Goal: Navigation & Orientation: Find specific page/section

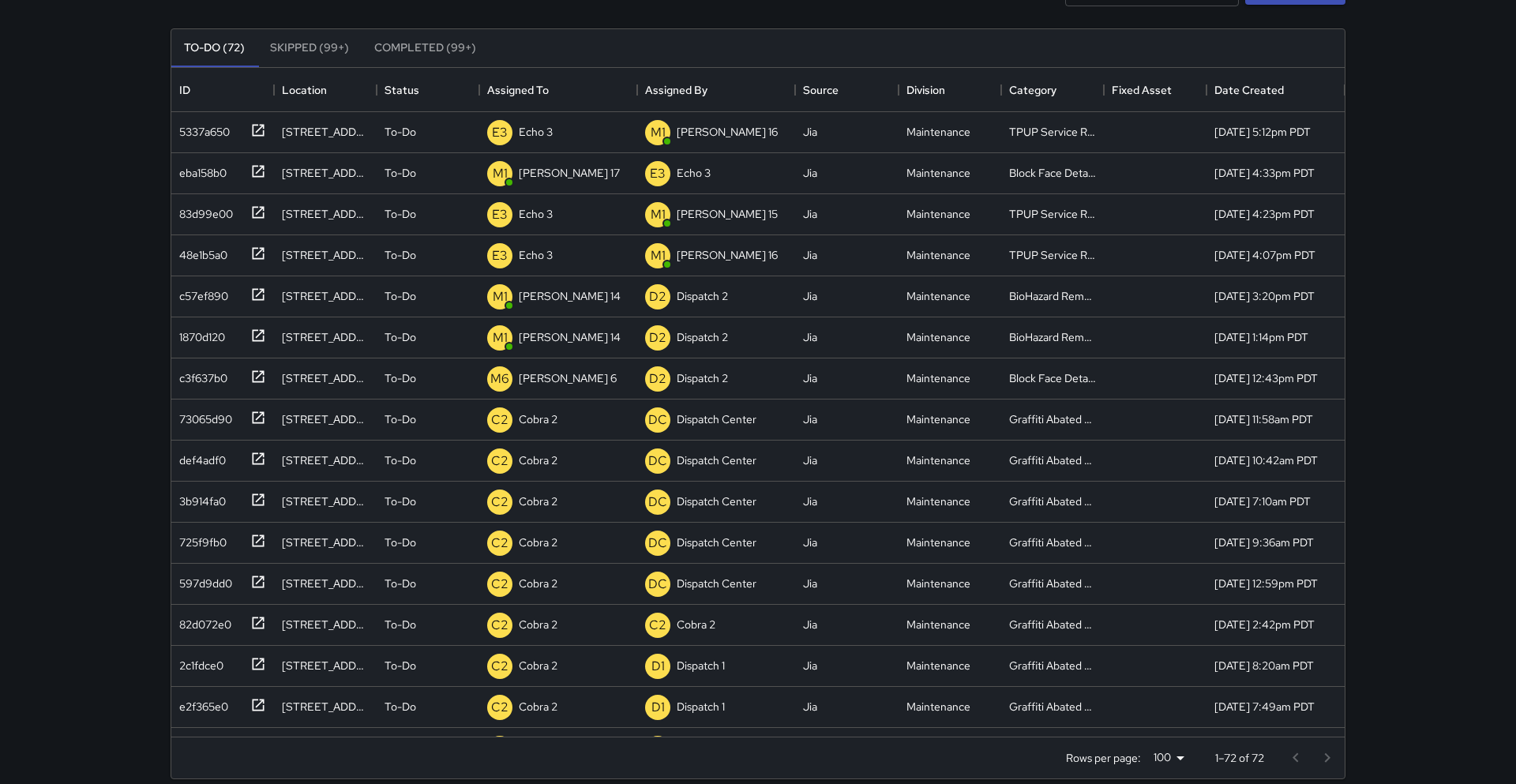
scroll to position [669, 1174]
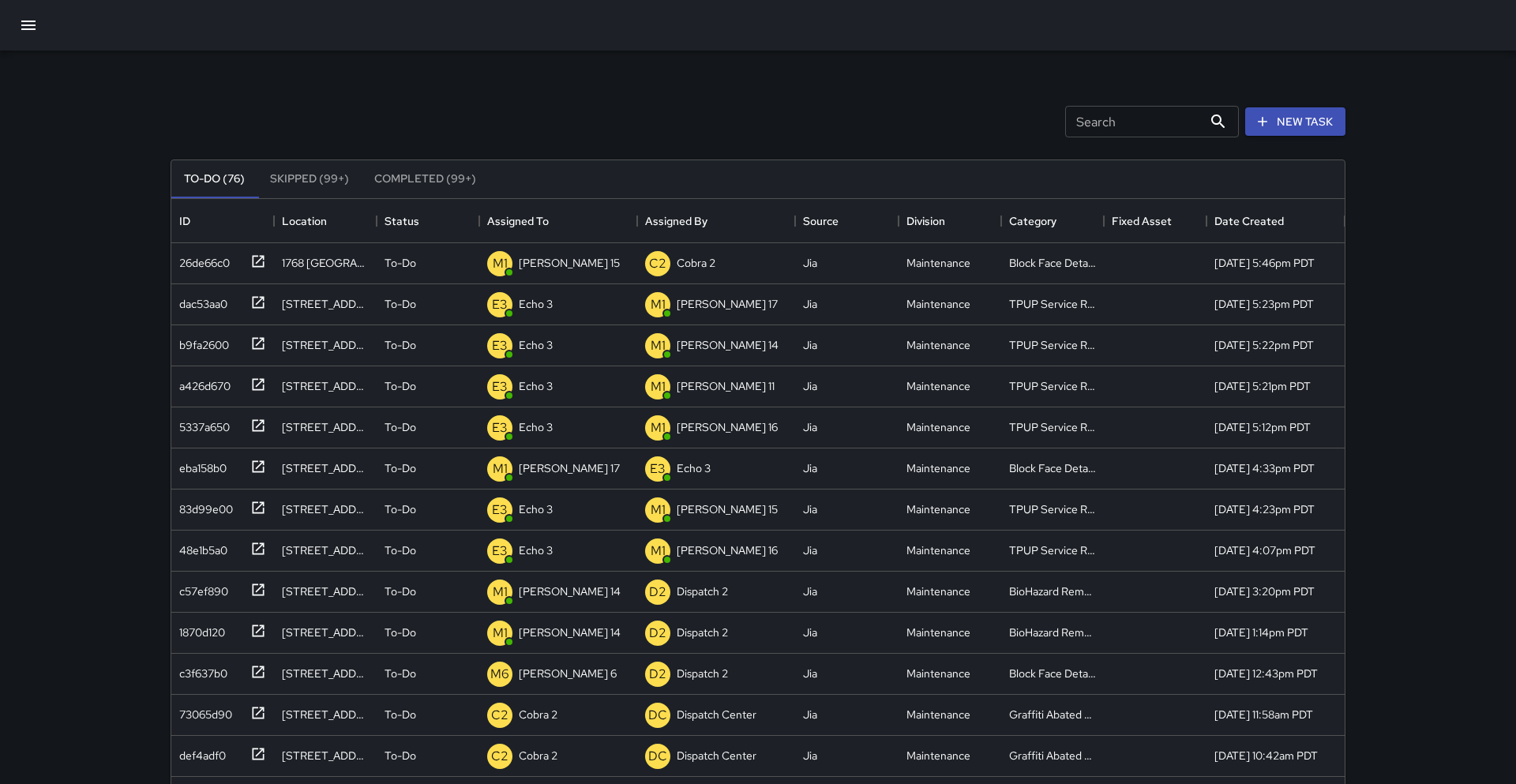
scroll to position [2, 0]
click at [14, 26] on button "button" at bounding box center [28, 23] width 37 height 37
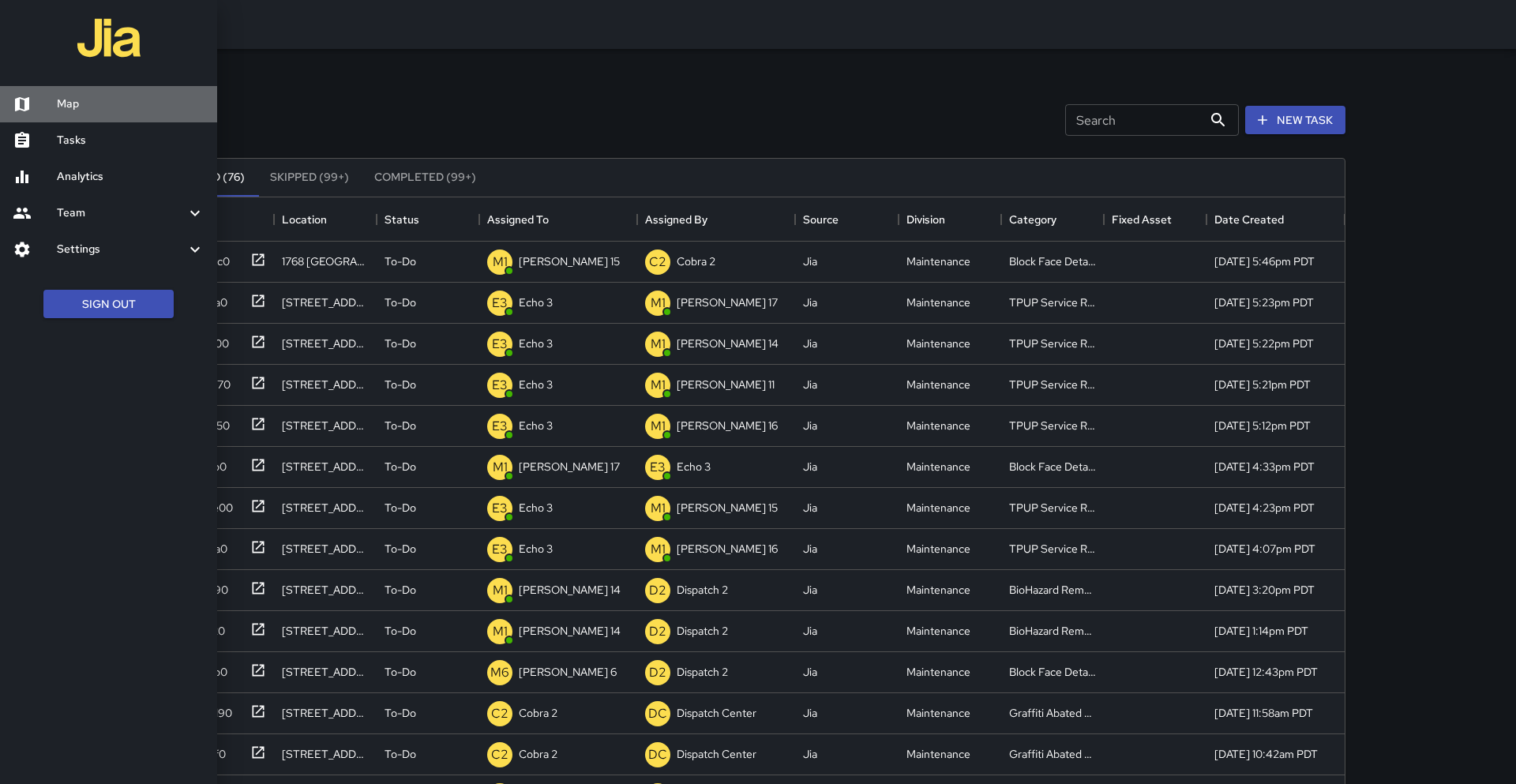
click at [66, 104] on h6 "Map" at bounding box center [131, 104] width 148 height 17
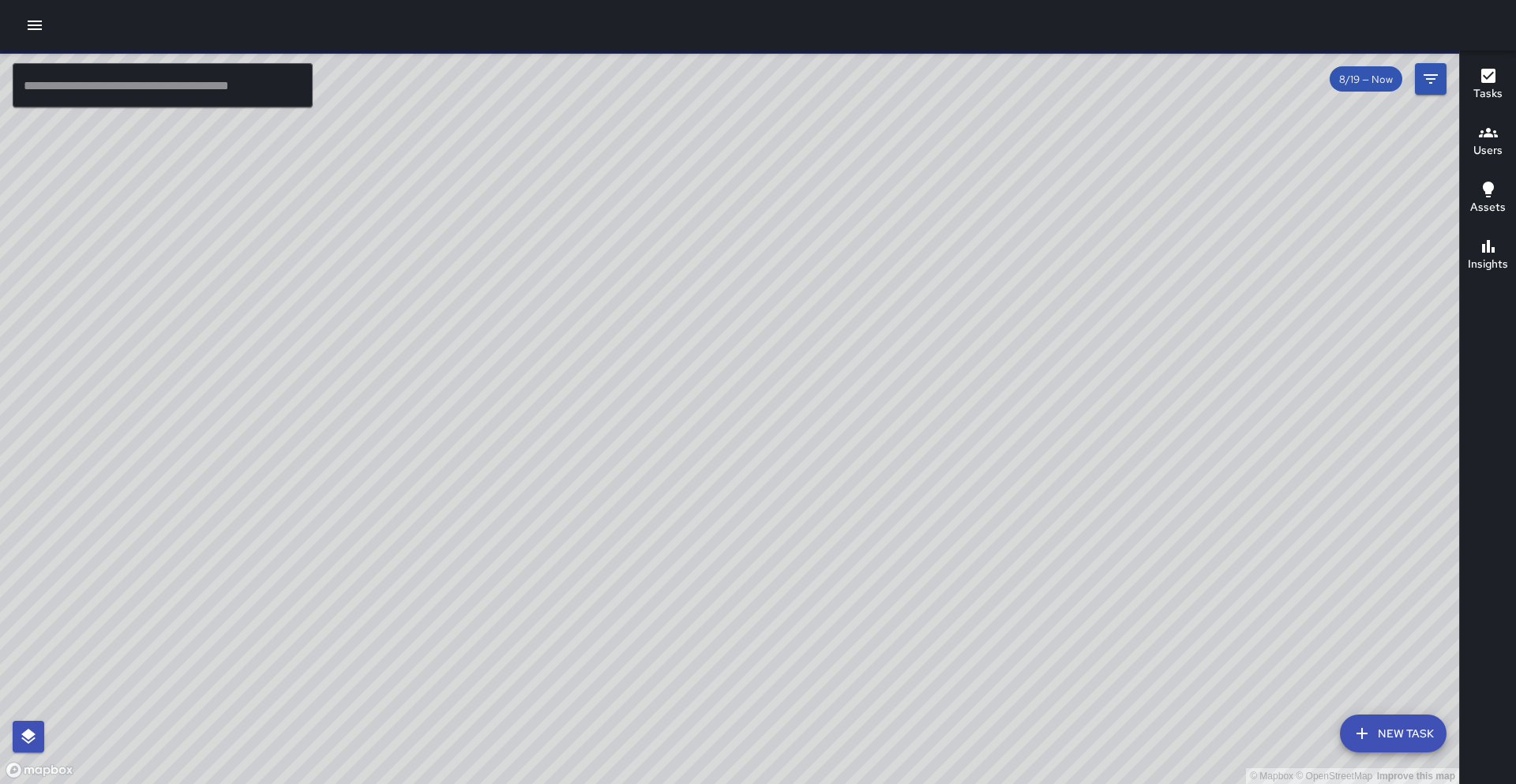
click at [195, 86] on input "text" at bounding box center [162, 86] width 300 height 44
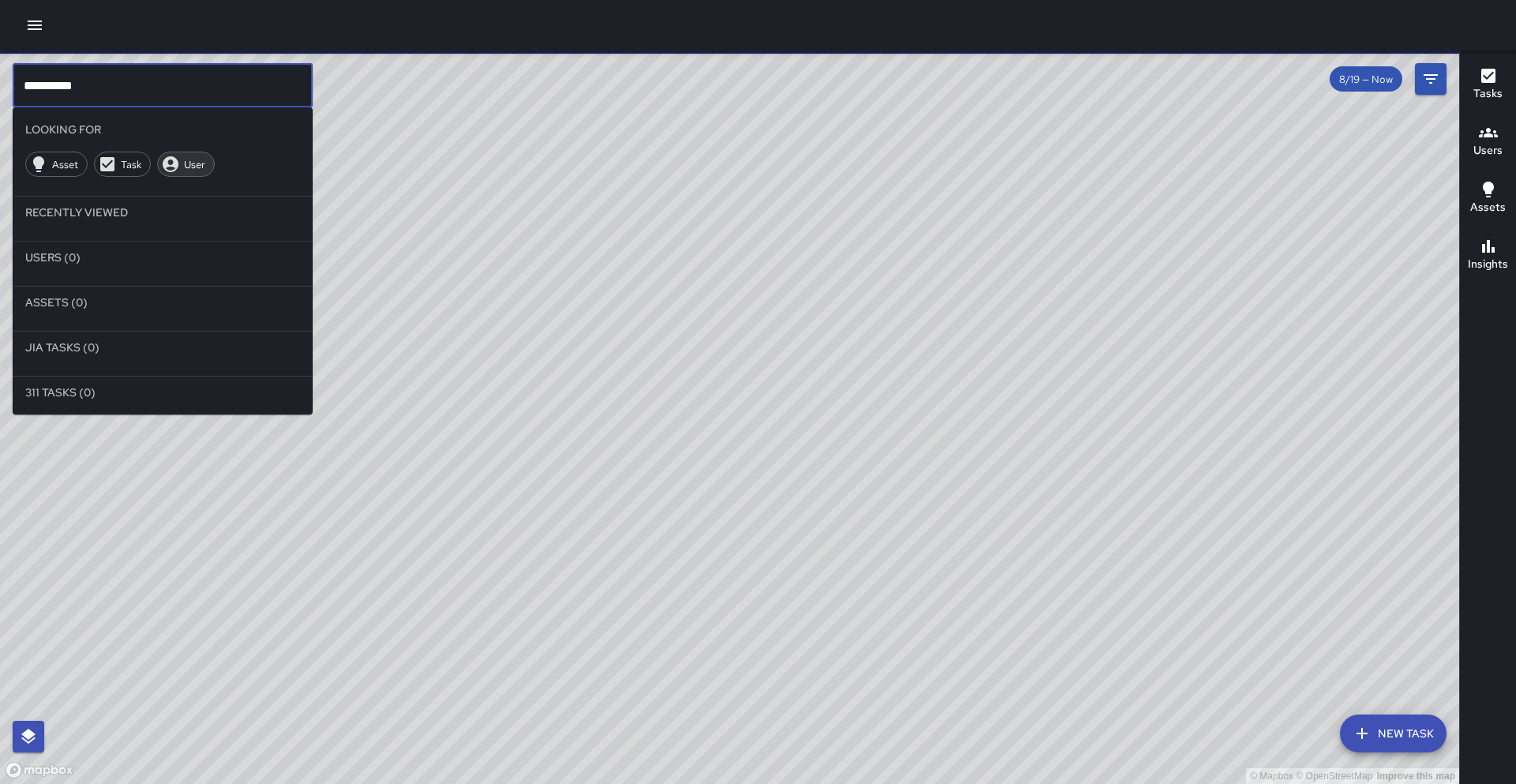
type input "*********"
click at [194, 158] on span "User" at bounding box center [194, 164] width 38 height 13
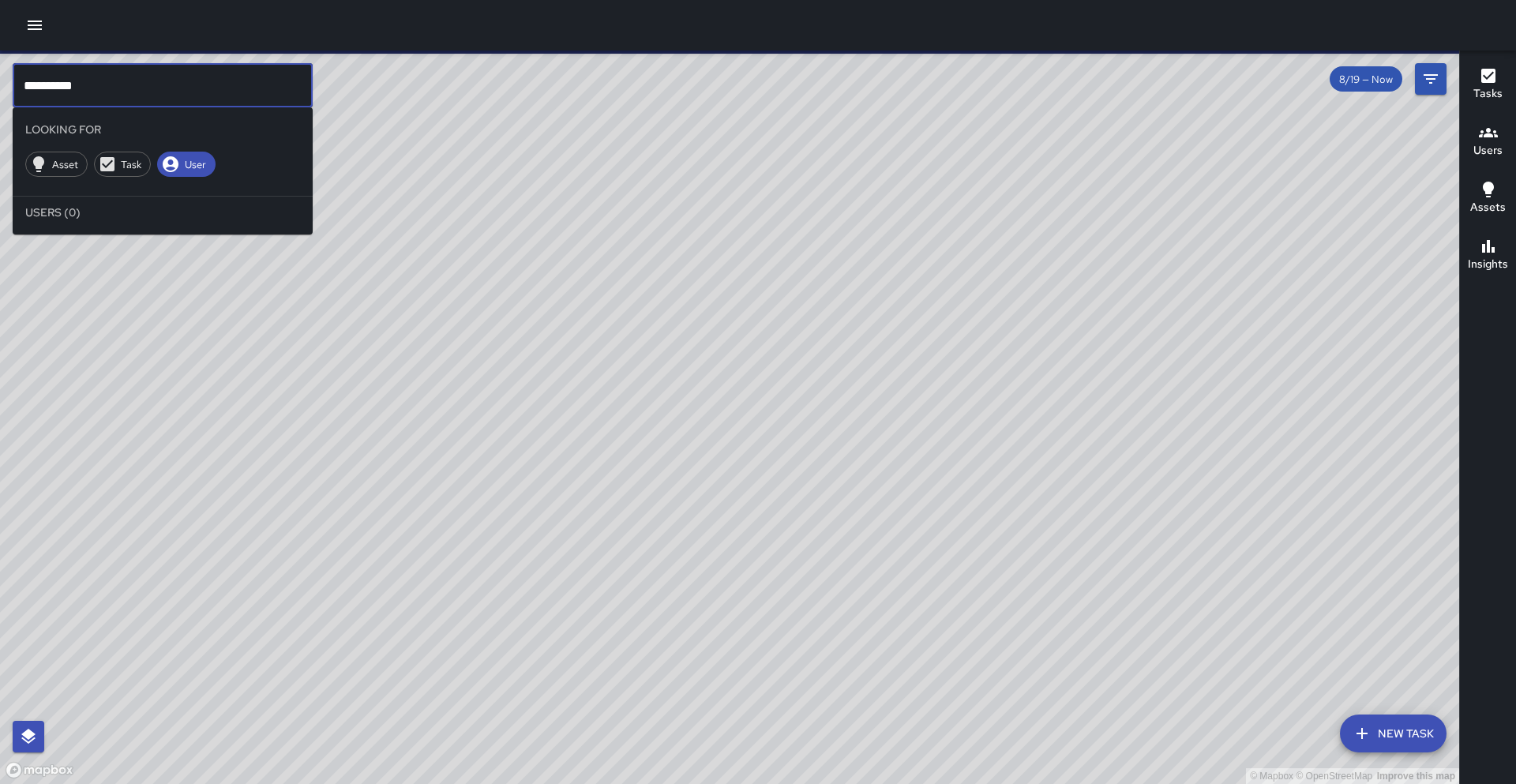
click at [136, 97] on input "*********" at bounding box center [162, 86] width 300 height 44
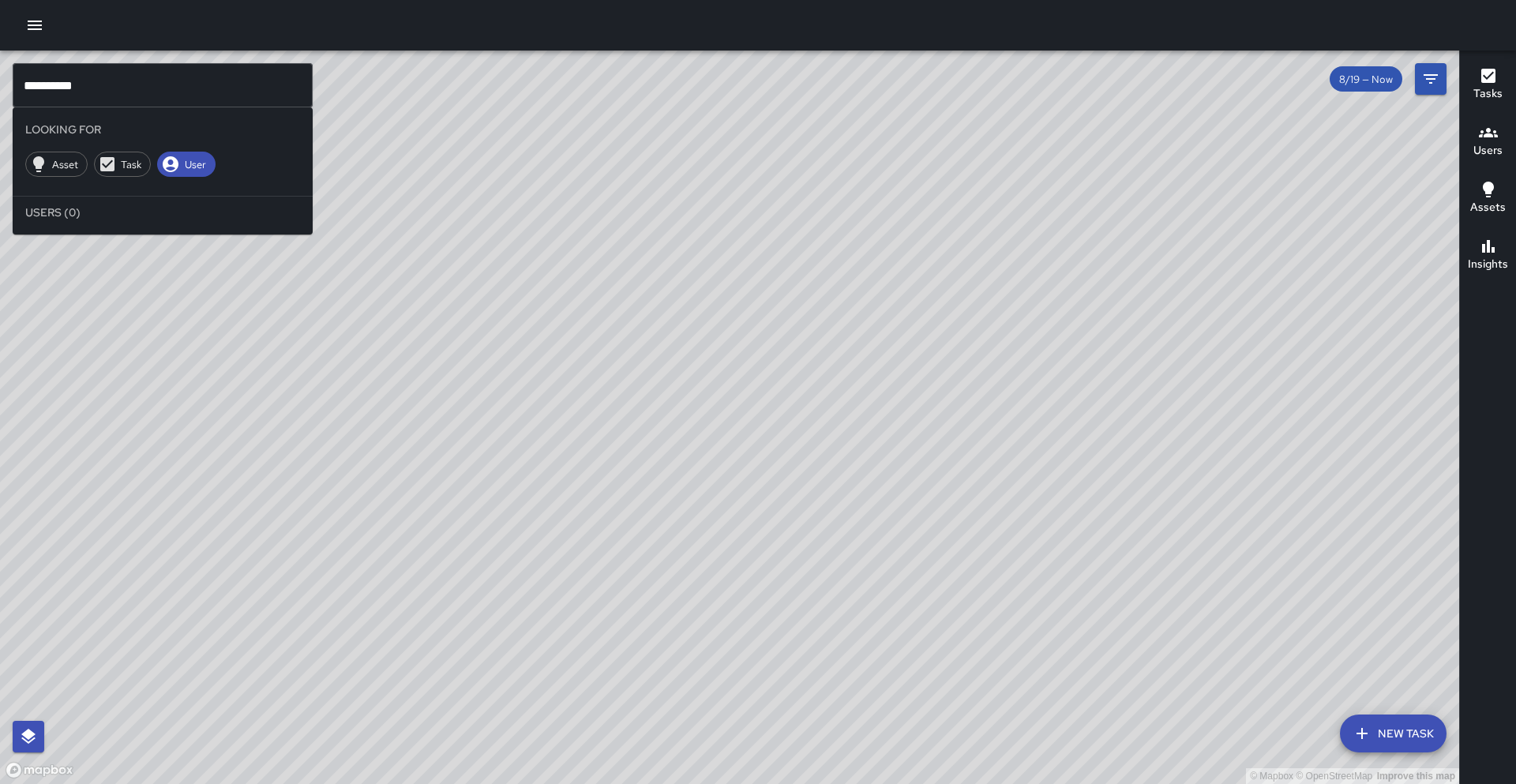
drag, startPoint x: 770, startPoint y: 415, endPoint x: 495, endPoint y: 320, distance: 290.9
click at [495, 320] on div "© Mapbox © OpenStreetMap Improve this map" at bounding box center [730, 417] width 1459 height 733
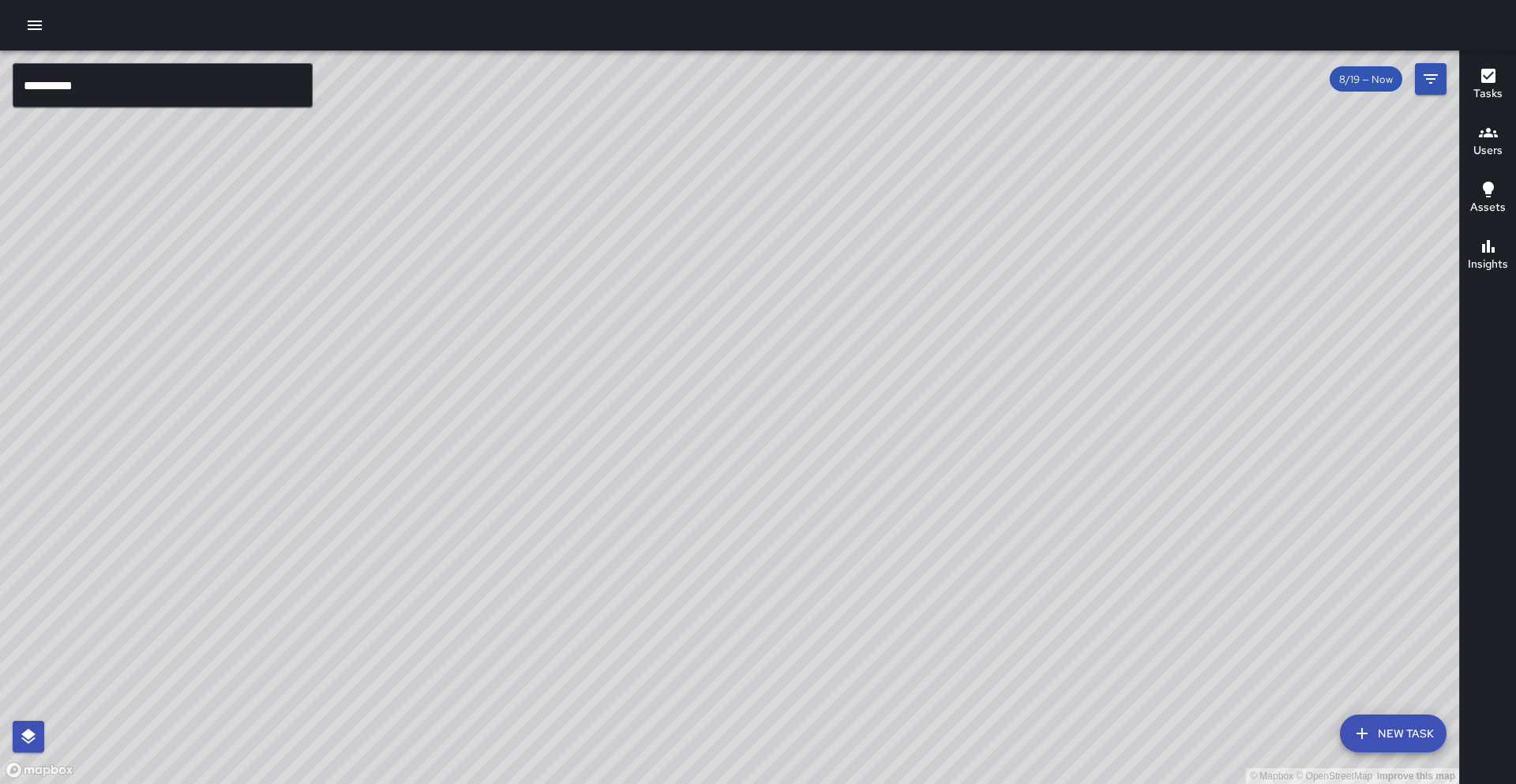
drag, startPoint x: 487, startPoint y: 407, endPoint x: 507, endPoint y: 481, distance: 76.7
click at [507, 481] on div "© Mapbox © OpenStreetMap Improve this map" at bounding box center [730, 417] width 1459 height 733
click at [146, 90] on input "*********" at bounding box center [162, 86] width 300 height 44
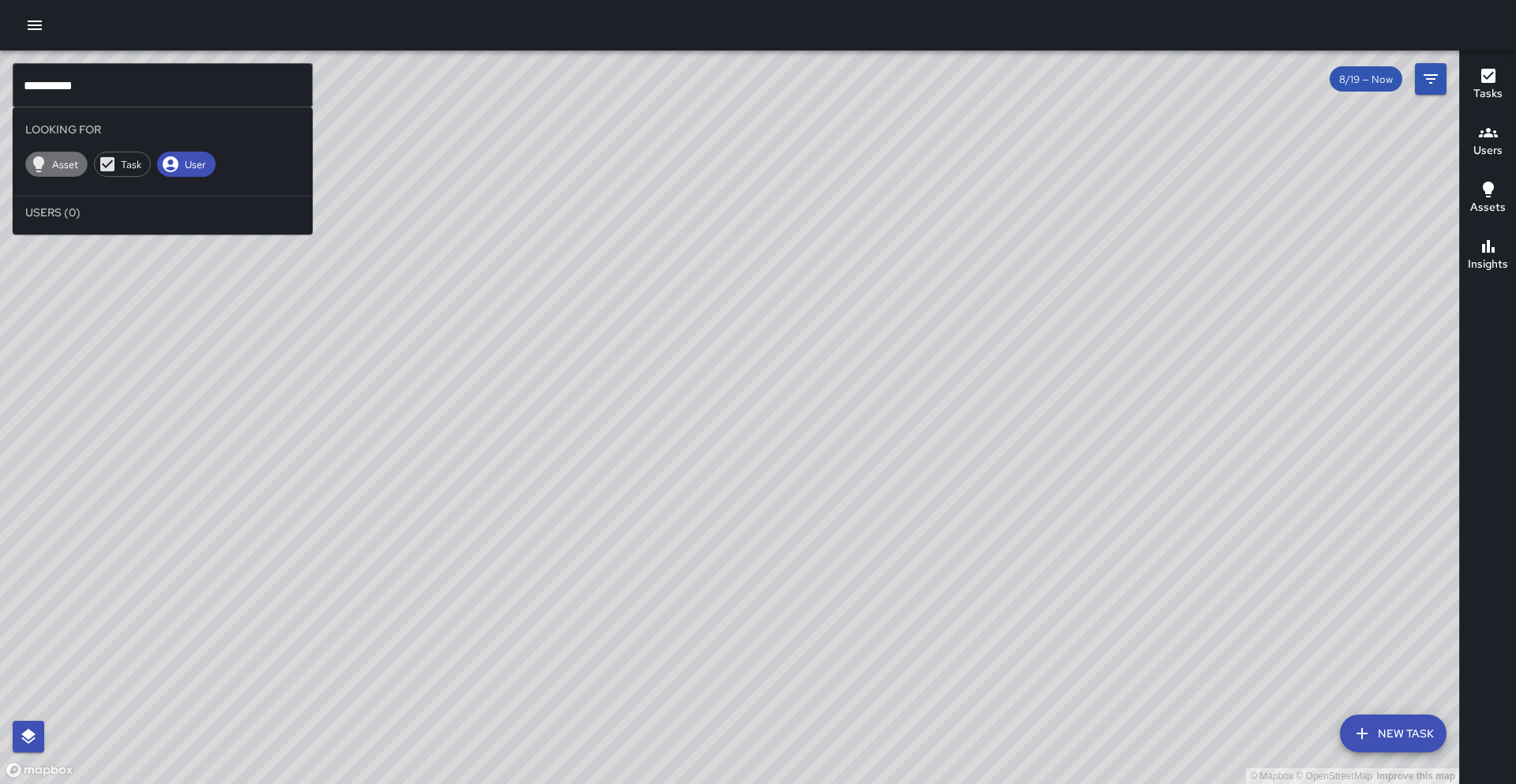
click at [39, 164] on icon at bounding box center [37, 164] width 11 height 15
click at [149, 175] on div "Asset Task User" at bounding box center [120, 163] width 215 height 37
drag, startPoint x: 152, startPoint y: 166, endPoint x: 131, endPoint y: 164, distance: 21.1
click at [151, 166] on div "Asset Task User" at bounding box center [120, 163] width 215 height 37
click at [131, 164] on span "Task" at bounding box center [131, 164] width 37 height 13
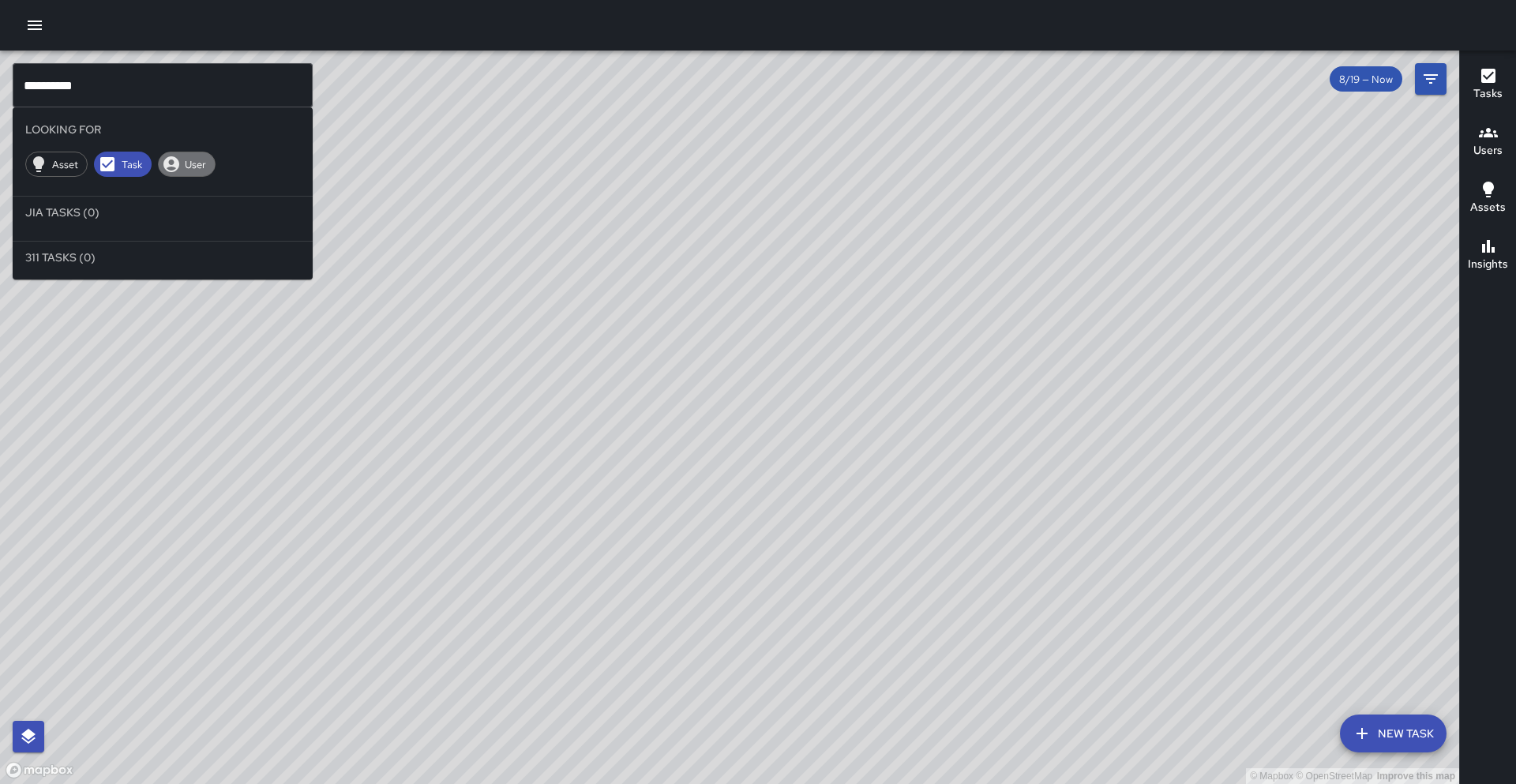
click at [167, 164] on icon at bounding box center [171, 164] width 19 height 19
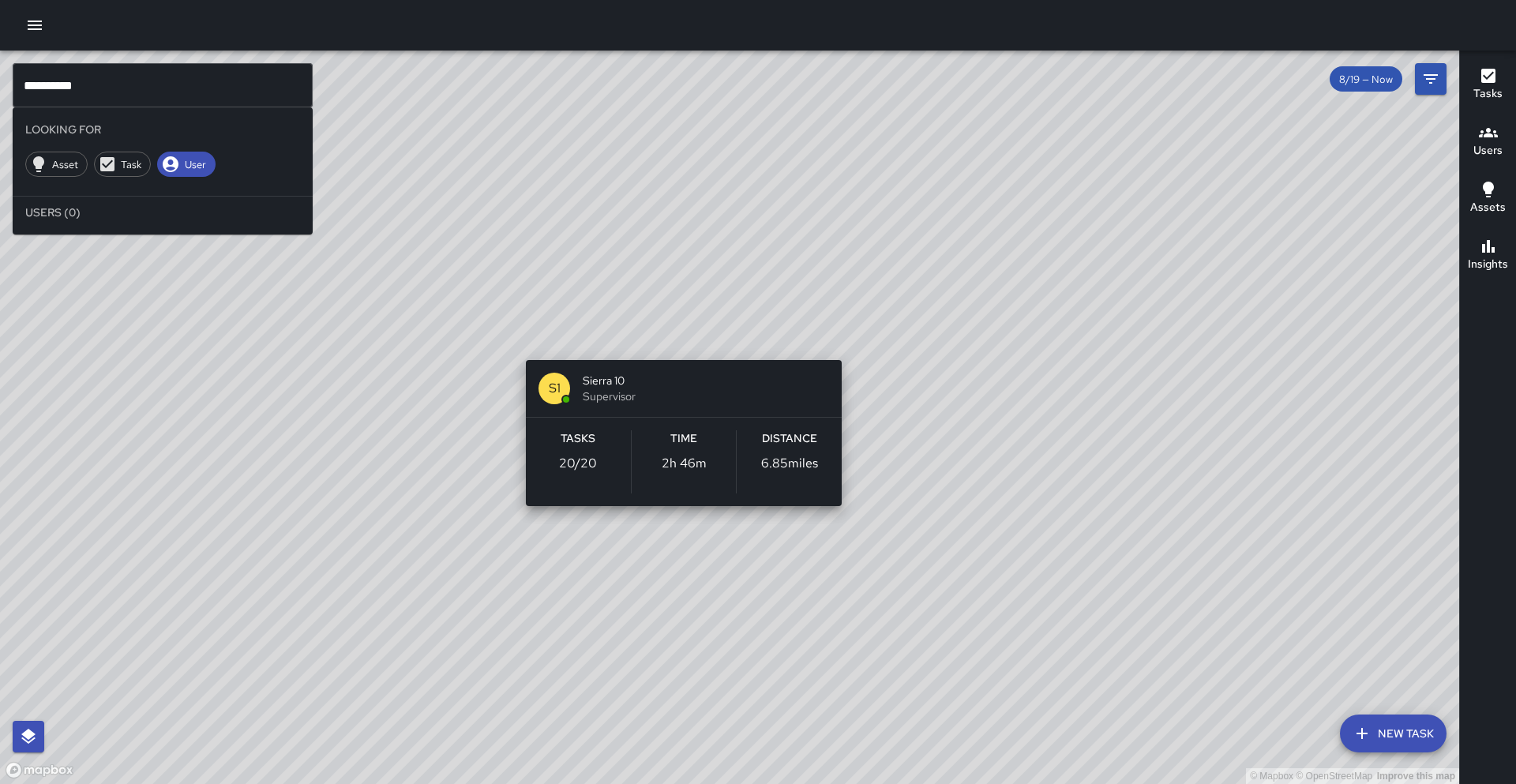
click at [685, 342] on div "© Mapbox © OpenStreetMap Improve this map S1 Sierra 10 Supervisor Tasks 20 / 20…" at bounding box center [730, 417] width 1459 height 733
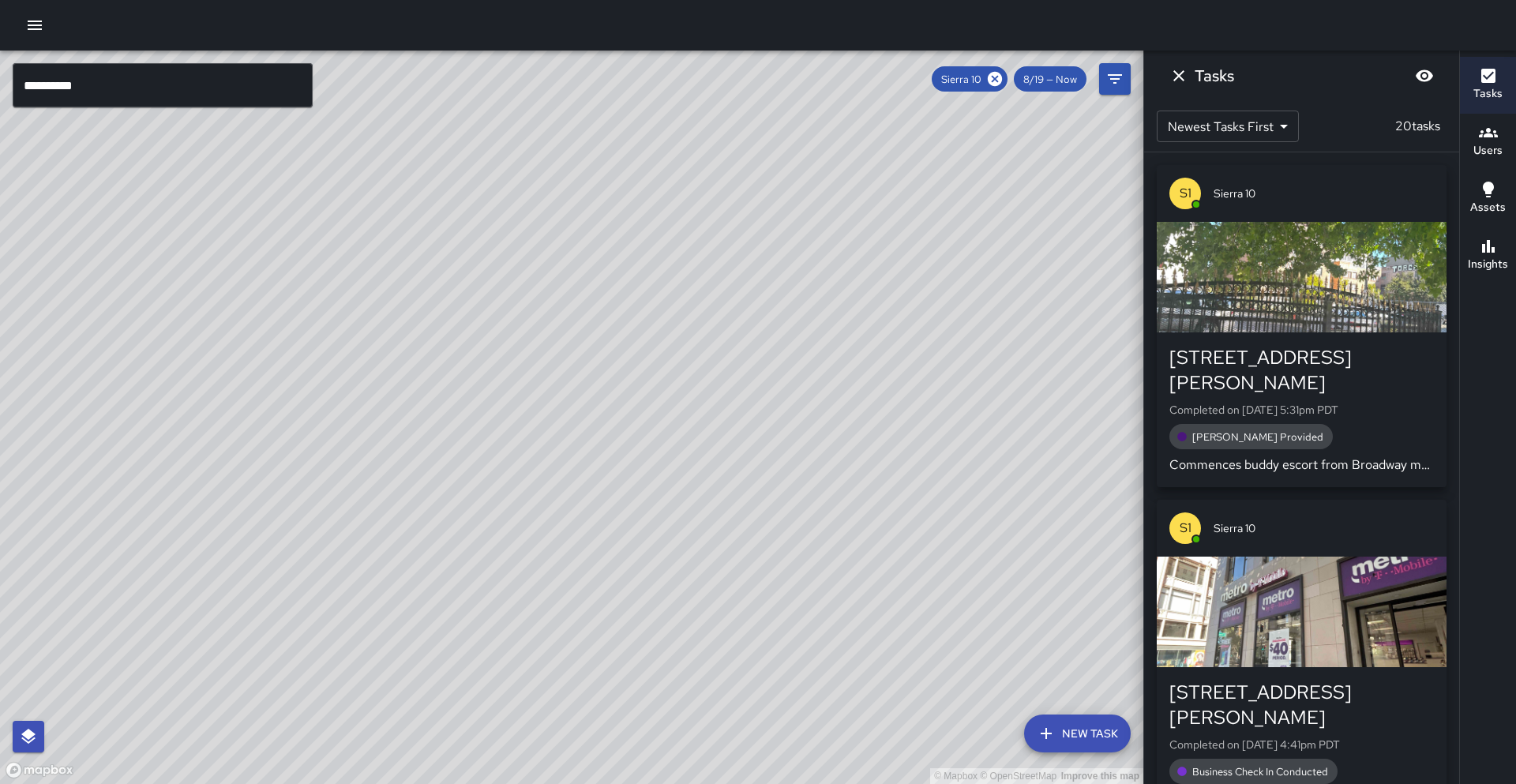
drag, startPoint x: 895, startPoint y: 433, endPoint x: 670, endPoint y: 349, distance: 240.2
click at [672, 348] on div "© Mapbox © OpenStreetMap Improve this map" at bounding box center [571, 417] width 1143 height 733
drag, startPoint x: 727, startPoint y: 422, endPoint x: 708, endPoint y: 410, distance: 22.5
click at [708, 410] on div "© Mapbox © OpenStreetMap Improve this map" at bounding box center [571, 417] width 1143 height 733
drag, startPoint x: 644, startPoint y: 389, endPoint x: 630, endPoint y: 414, distance: 28.7
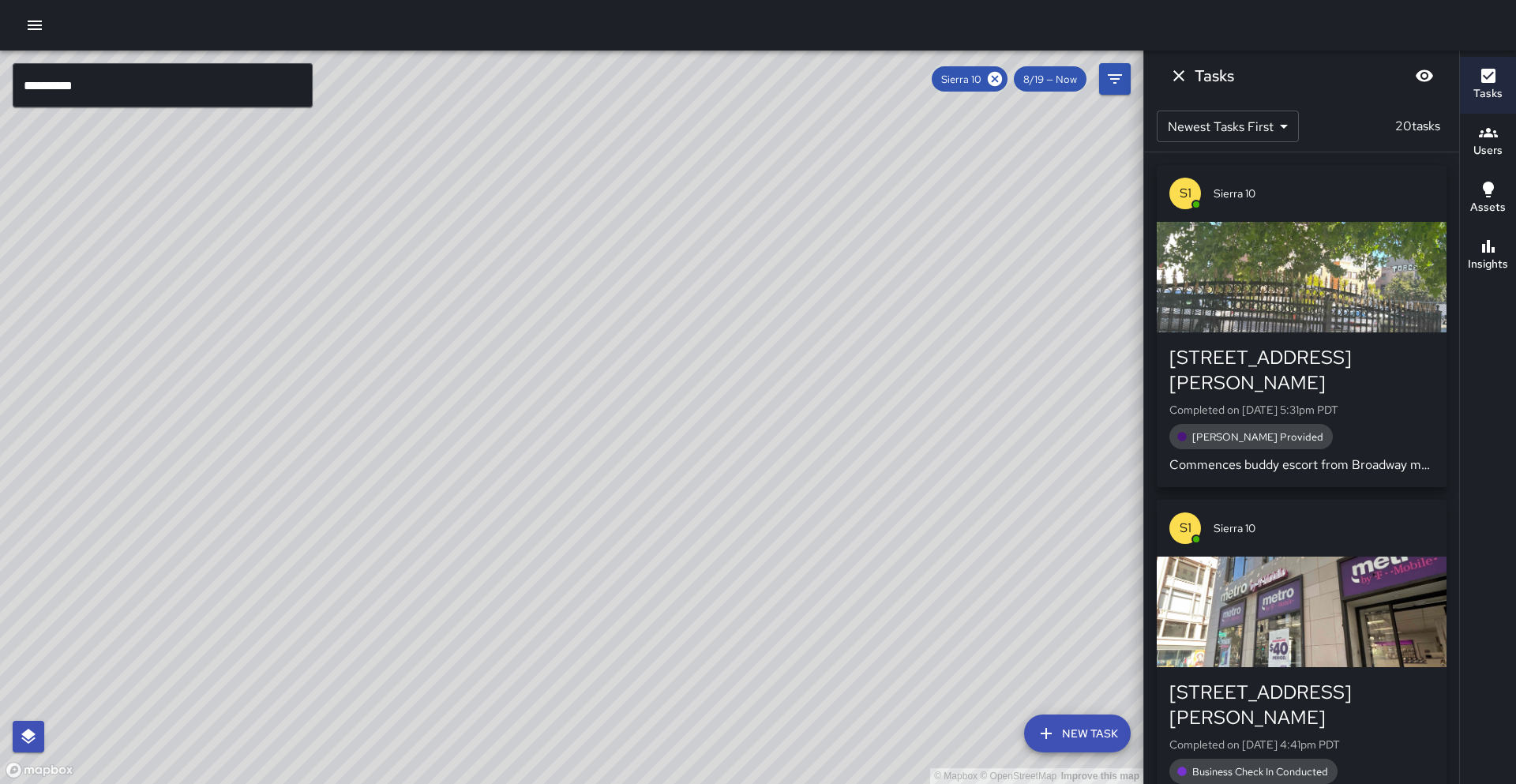
click at [630, 414] on div "© Mapbox © OpenStreetMap Improve this map" at bounding box center [571, 417] width 1143 height 733
drag, startPoint x: 685, startPoint y: 285, endPoint x: 635, endPoint y: 407, distance: 131.8
click at [635, 407] on div "© Mapbox © OpenStreetMap Improve this map" at bounding box center [571, 417] width 1143 height 733
drag, startPoint x: 635, startPoint y: 407, endPoint x: 562, endPoint y: 376, distance: 79.3
click at [562, 376] on div "© Mapbox © OpenStreetMap Improve this map" at bounding box center [571, 417] width 1143 height 733
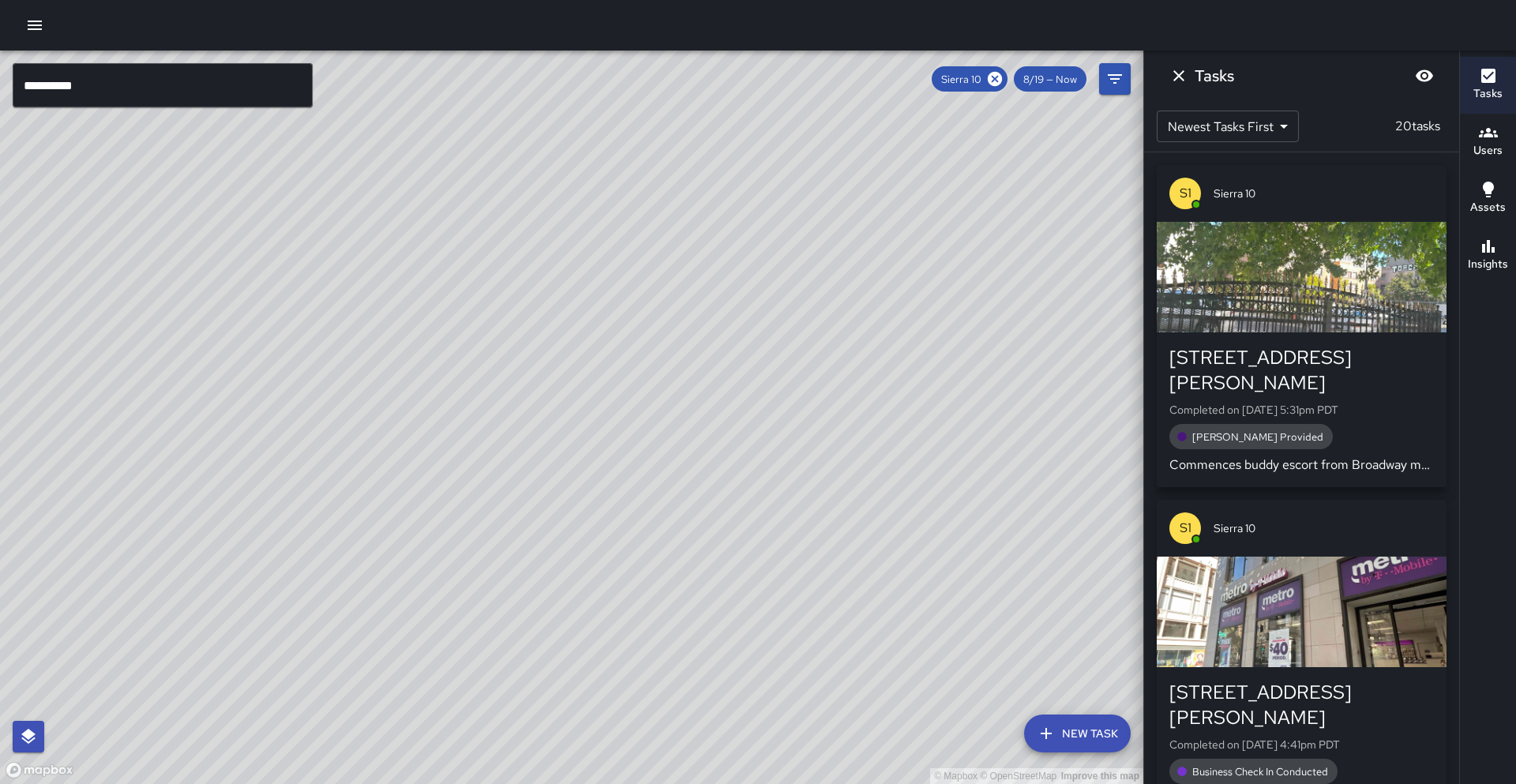
drag, startPoint x: 594, startPoint y: 415, endPoint x: 649, endPoint y: 347, distance: 87.5
click at [652, 348] on div "© Mapbox © OpenStreetMap Improve this map" at bounding box center [571, 417] width 1143 height 733
drag, startPoint x: 271, startPoint y: 616, endPoint x: 348, endPoint y: 519, distance: 123.8
click at [348, 519] on div "© Mapbox © OpenStreetMap Improve this map" at bounding box center [571, 417] width 1143 height 733
drag, startPoint x: 616, startPoint y: 461, endPoint x: 502, endPoint y: 420, distance: 121.1
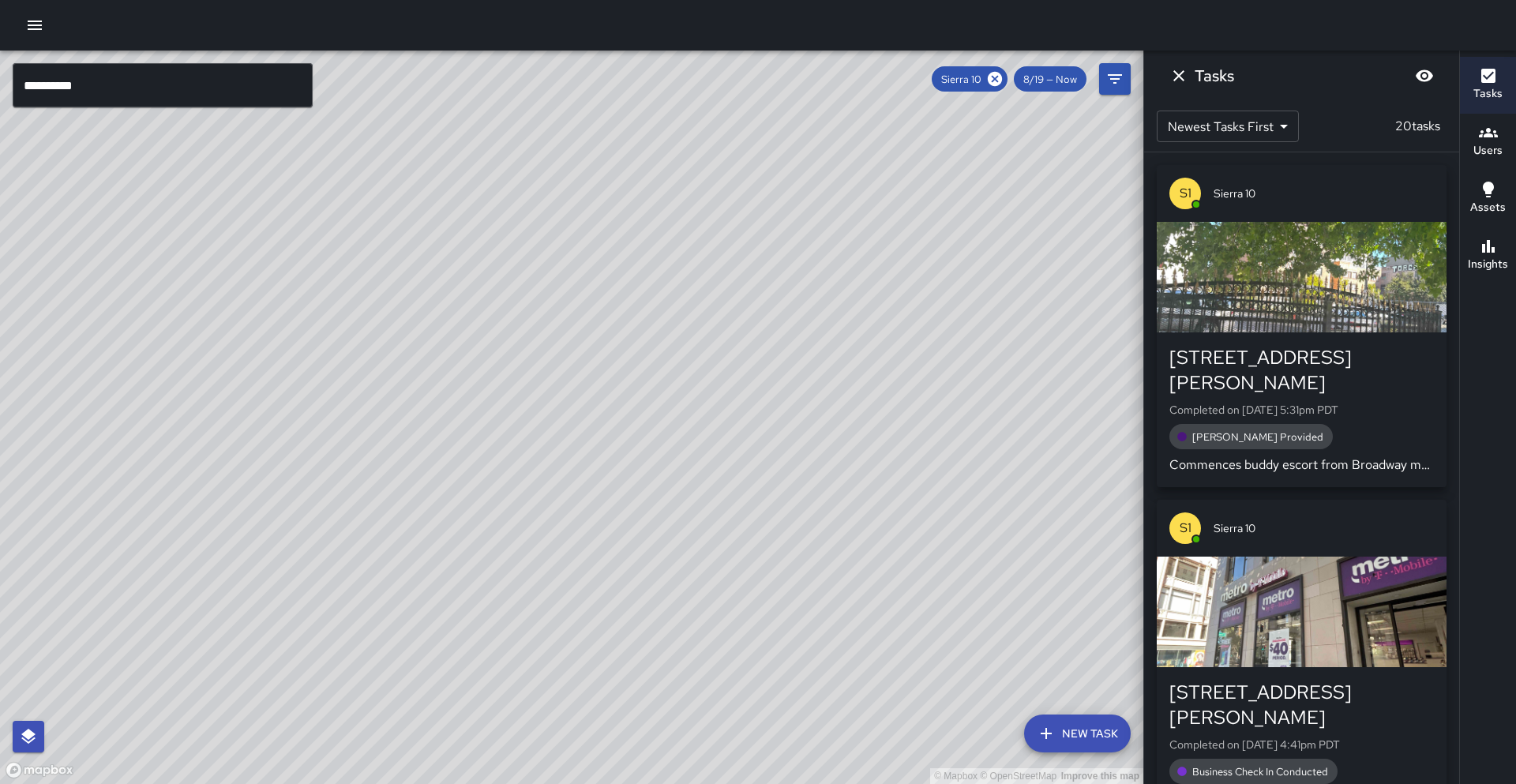
click at [537, 388] on div "© Mapbox © OpenStreetMap Improve this map" at bounding box center [571, 417] width 1143 height 733
drag, startPoint x: 634, startPoint y: 408, endPoint x: 388, endPoint y: 439, distance: 247.9
click at [388, 439] on div "© Mapbox © OpenStreetMap Improve this map" at bounding box center [571, 417] width 1143 height 733
click at [1514, 258] on button "Insights" at bounding box center [1488, 256] width 56 height 57
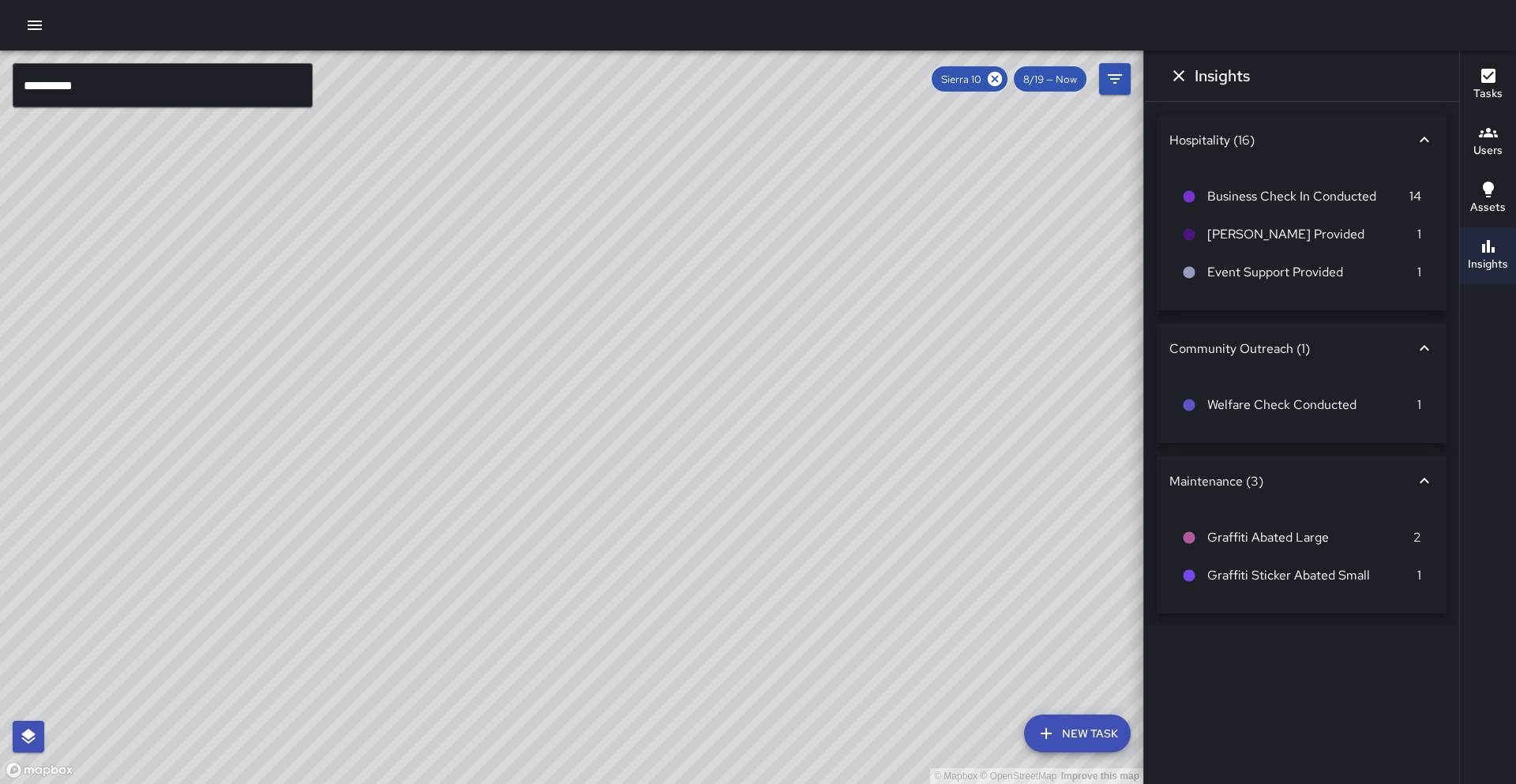
drag, startPoint x: 630, startPoint y: 379, endPoint x: 660, endPoint y: 424, distance: 54.1
click at [660, 424] on div "© Mapbox © OpenStreetMap Improve this map" at bounding box center [571, 417] width 1143 height 733
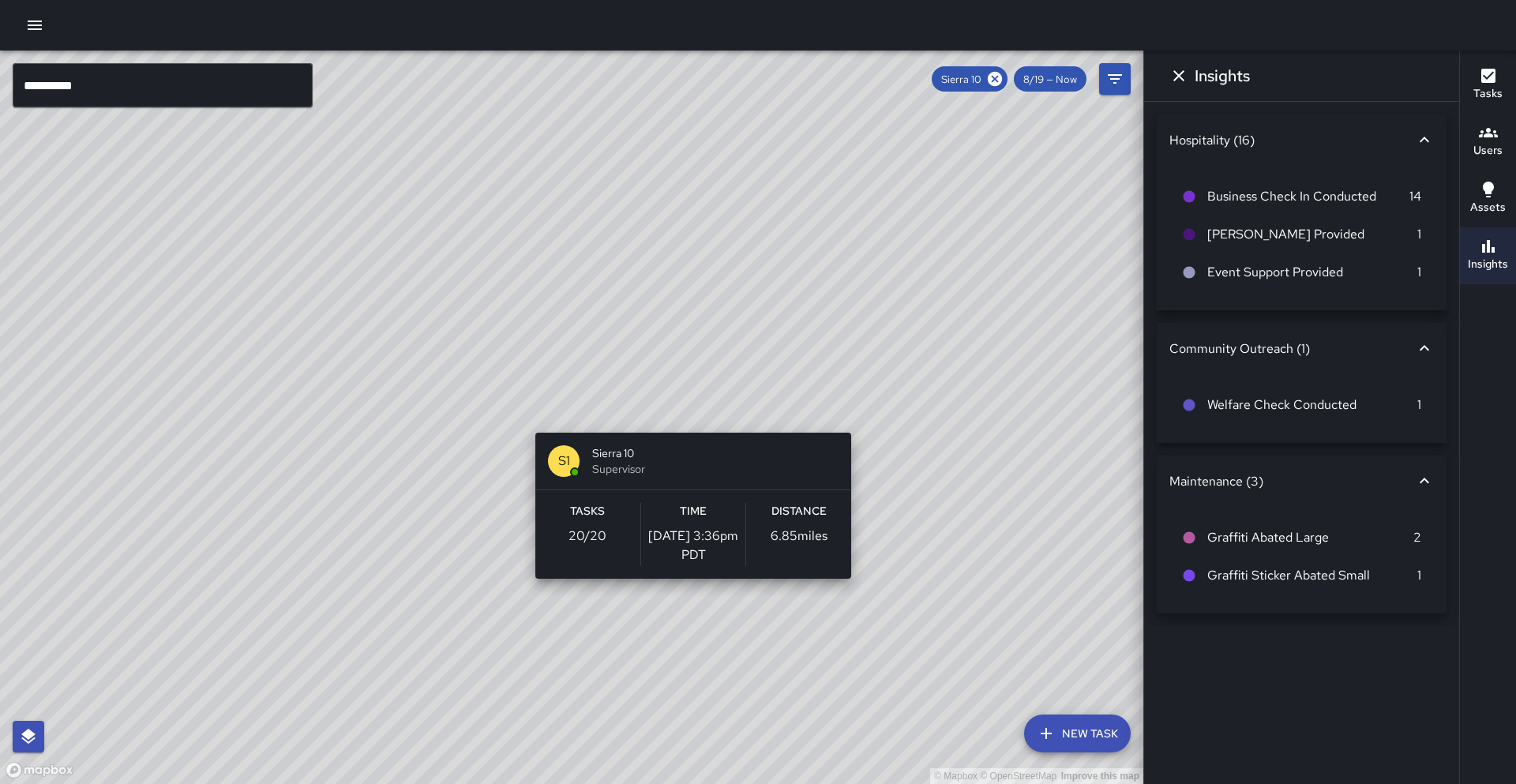
click at [687, 423] on div "© Mapbox © OpenStreetMap Improve this map S1 Sierra 10 Supervisor Tasks 20 / 20…" at bounding box center [571, 417] width 1143 height 733
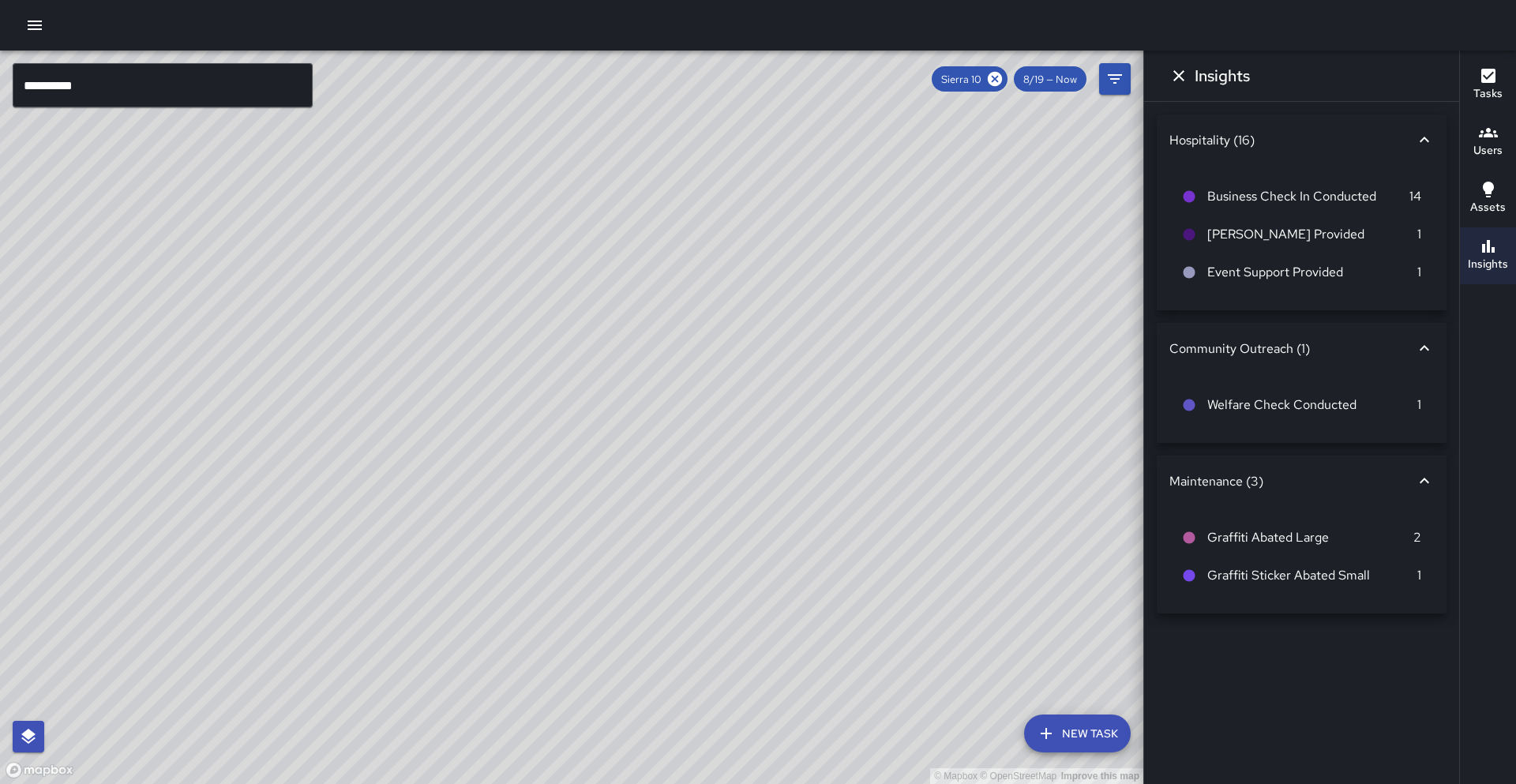
drag, startPoint x: 464, startPoint y: 557, endPoint x: 435, endPoint y: 563, distance: 29.6
click at [443, 546] on div "© Mapbox © OpenStreetMap Improve this map" at bounding box center [571, 417] width 1143 height 733
drag, startPoint x: 386, startPoint y: 228, endPoint x: 415, endPoint y: 284, distance: 63.1
click at [378, 330] on div "© Mapbox © OpenStreetMap Improve this map" at bounding box center [571, 417] width 1143 height 733
drag, startPoint x: 516, startPoint y: 607, endPoint x: 521, endPoint y: 496, distance: 111.1
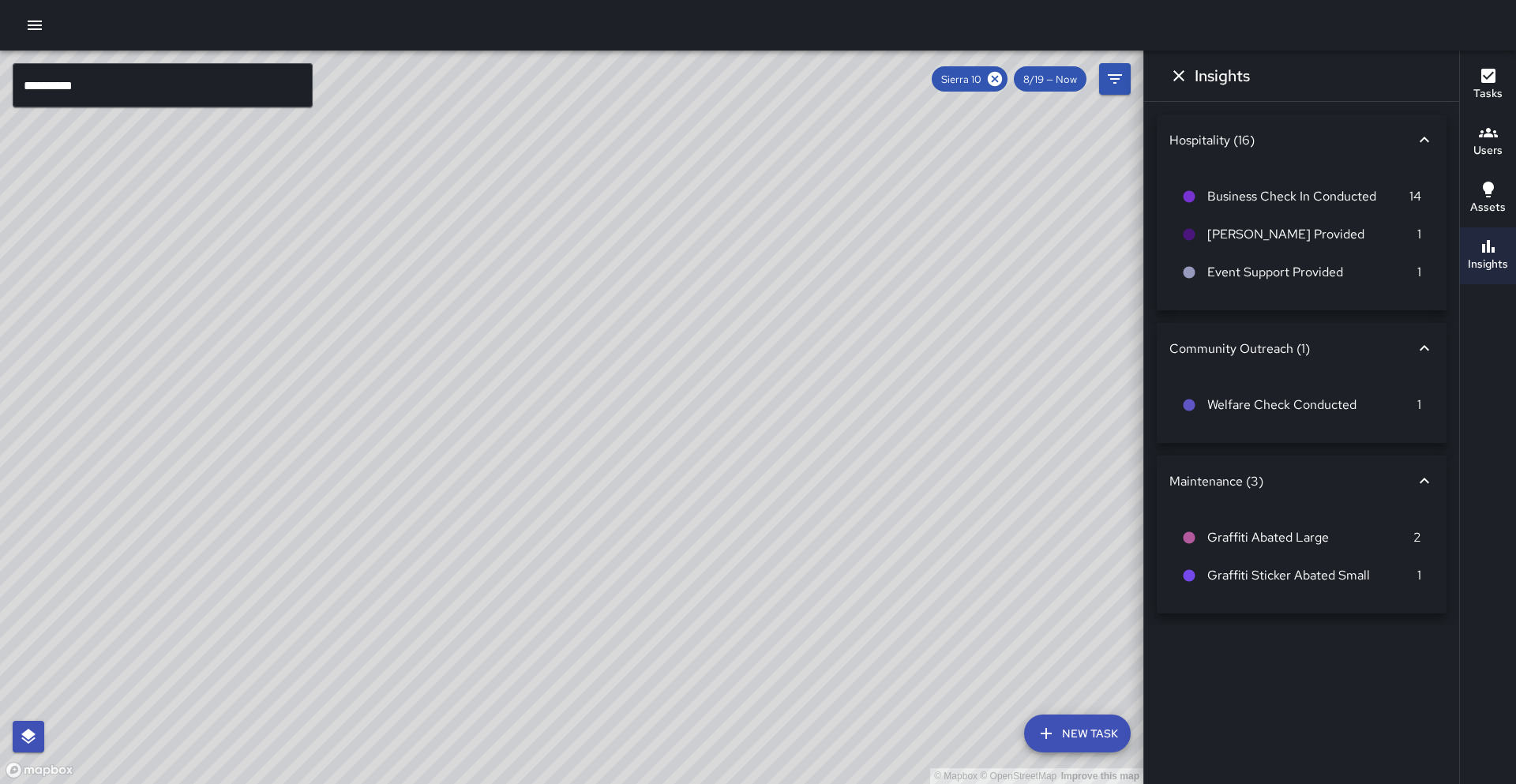
click at [521, 496] on div "© Mapbox © OpenStreetMap Improve this map" at bounding box center [571, 417] width 1143 height 733
drag, startPoint x: 473, startPoint y: 498, endPoint x: 413, endPoint y: 405, distance: 110.7
click at [413, 405] on div "© Mapbox © OpenStreetMap Improve this map" at bounding box center [571, 417] width 1143 height 733
click at [996, 79] on icon at bounding box center [995, 79] width 17 height 17
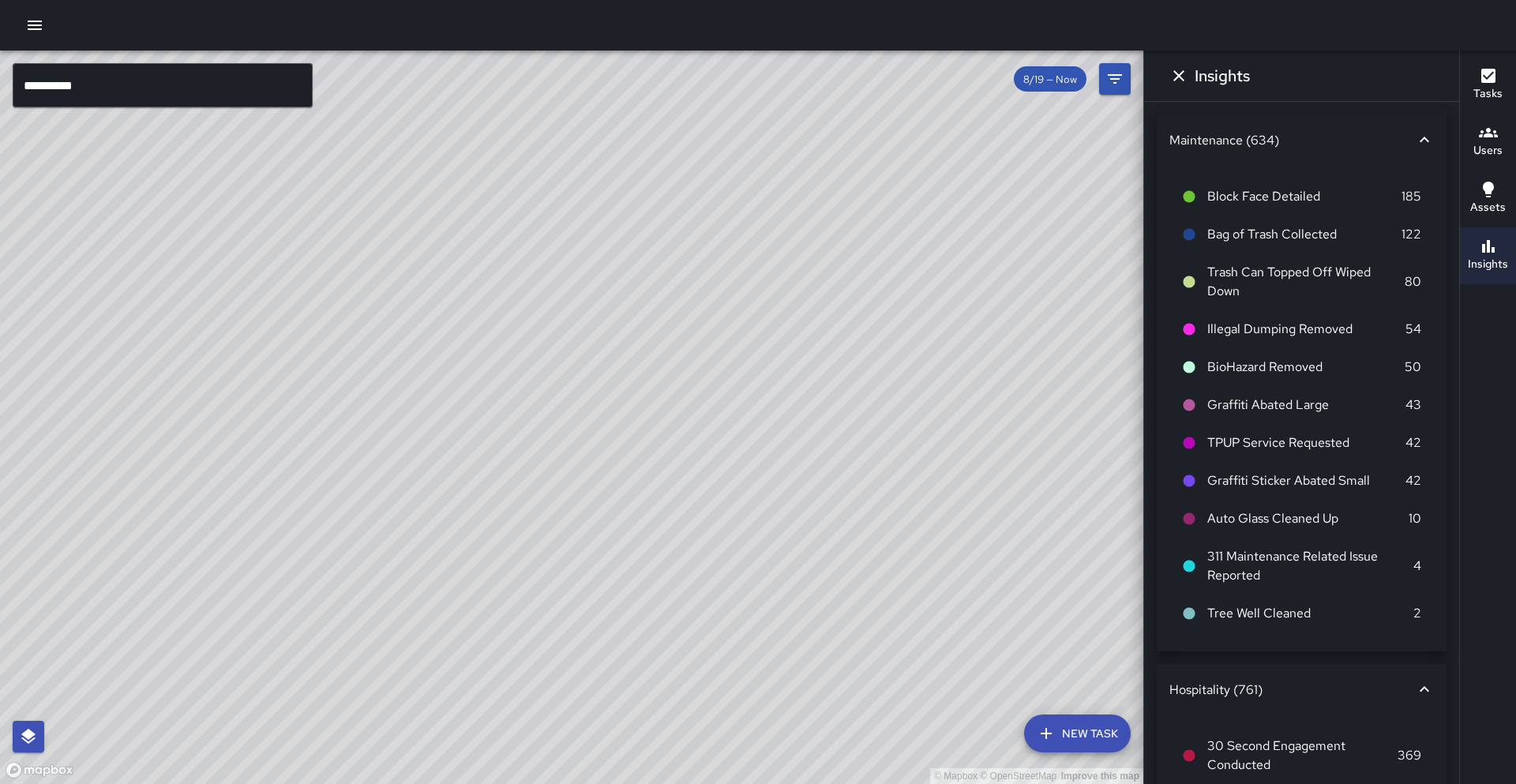
drag, startPoint x: 319, startPoint y: 444, endPoint x: 361, endPoint y: 404, distance: 58.0
click at [365, 408] on div "© Mapbox © OpenStreetMap Improve this map" at bounding box center [571, 417] width 1143 height 733
drag, startPoint x: 550, startPoint y: 422, endPoint x: 627, endPoint y: 372, distance: 91.8
click at [627, 372] on div "© Mapbox © OpenStreetMap Improve this map" at bounding box center [571, 417] width 1143 height 733
drag, startPoint x: 595, startPoint y: 402, endPoint x: 563, endPoint y: 382, distance: 37.7
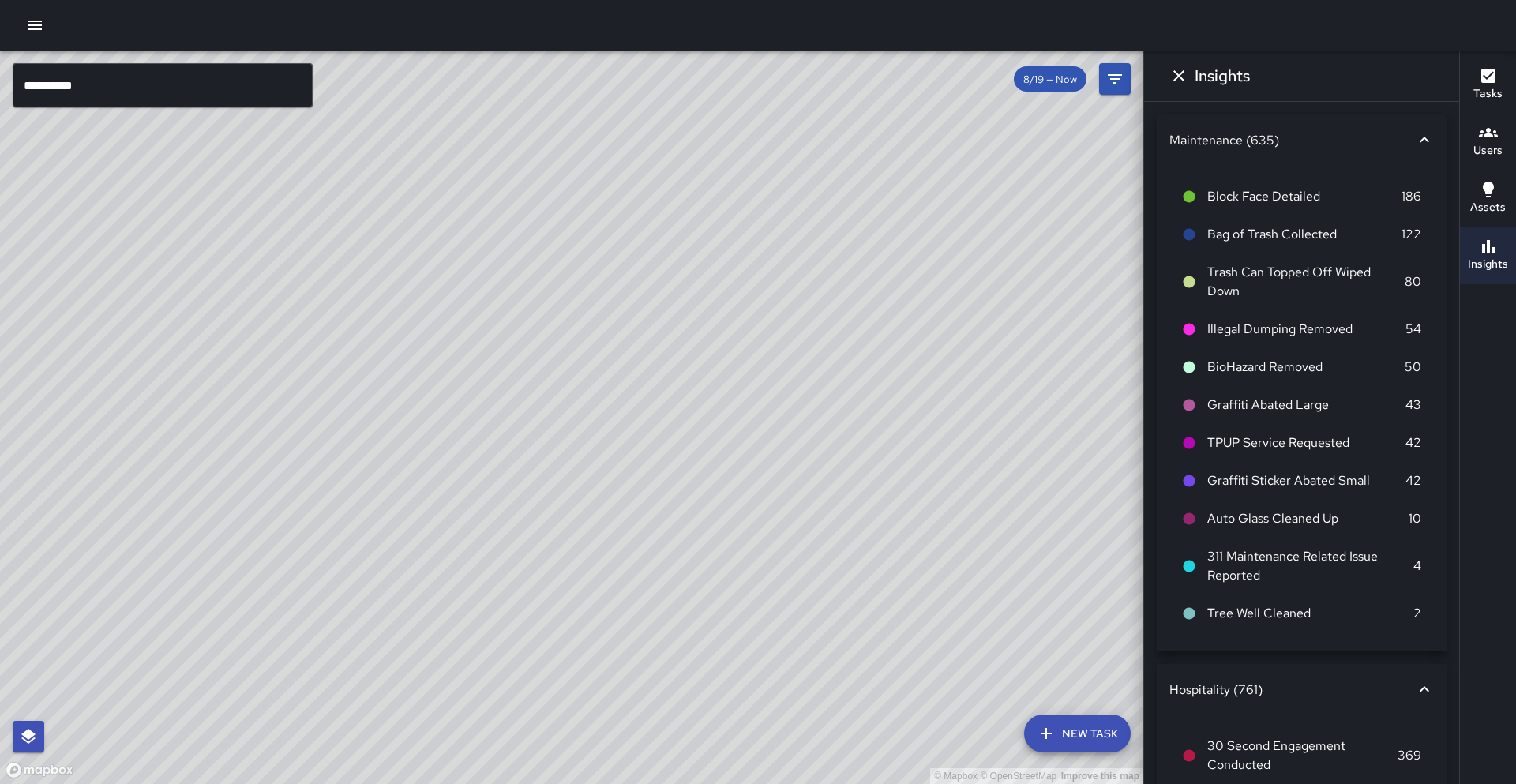
click at [563, 382] on div "© Mapbox © OpenStreetMap Improve this map" at bounding box center [571, 417] width 1143 height 733
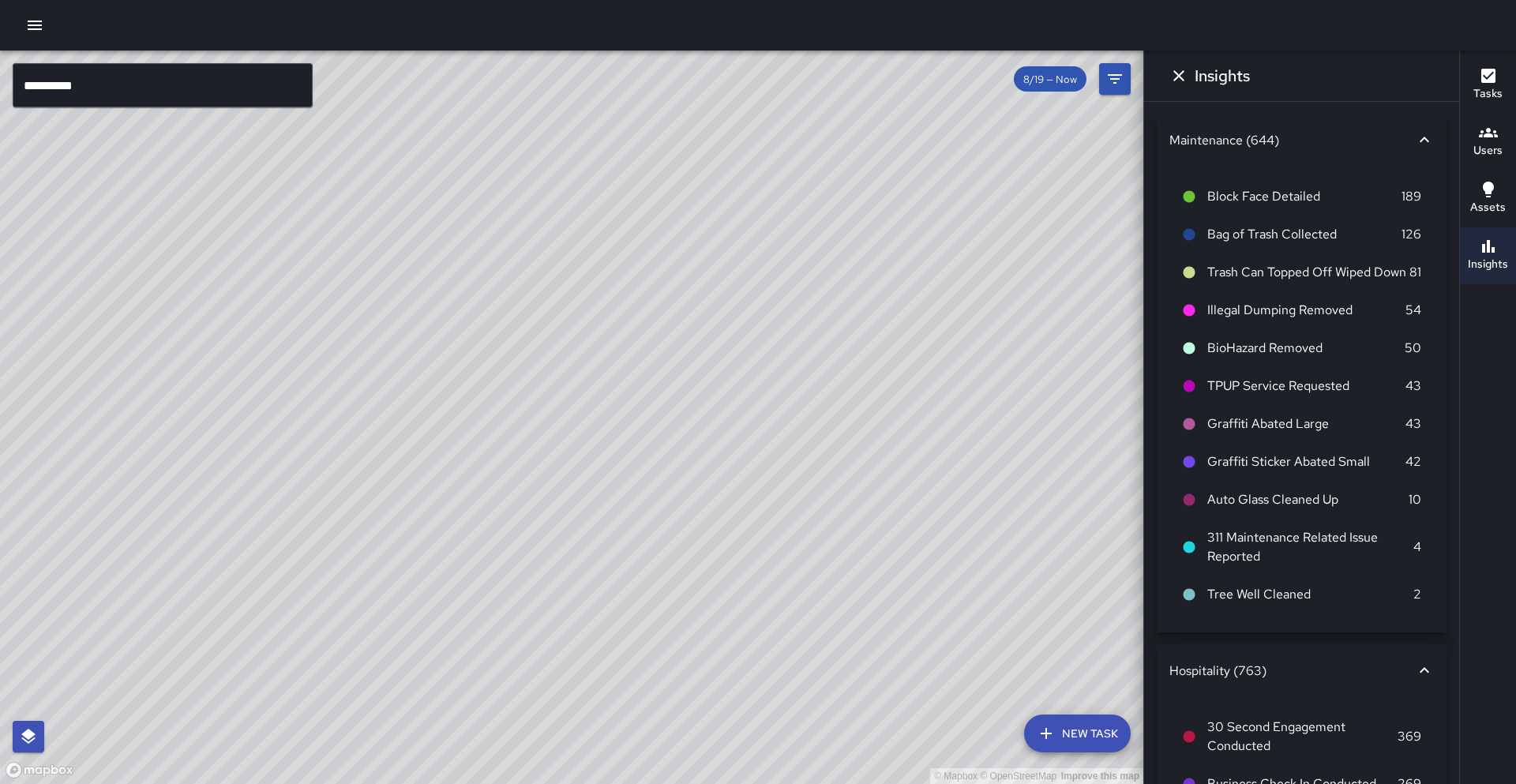
drag, startPoint x: 679, startPoint y: 262, endPoint x: 547, endPoint y: 549, distance: 315.9
click at [548, 549] on div "© Mapbox © OpenStreetMap Improve this map" at bounding box center [571, 417] width 1143 height 733
drag, startPoint x: 435, startPoint y: 125, endPoint x: 404, endPoint y: 223, distance: 102.8
click at [404, 223] on div "© Mapbox © OpenStreetMap Improve this map" at bounding box center [571, 417] width 1143 height 733
drag, startPoint x: 725, startPoint y: 480, endPoint x: 608, endPoint y: 403, distance: 140.1
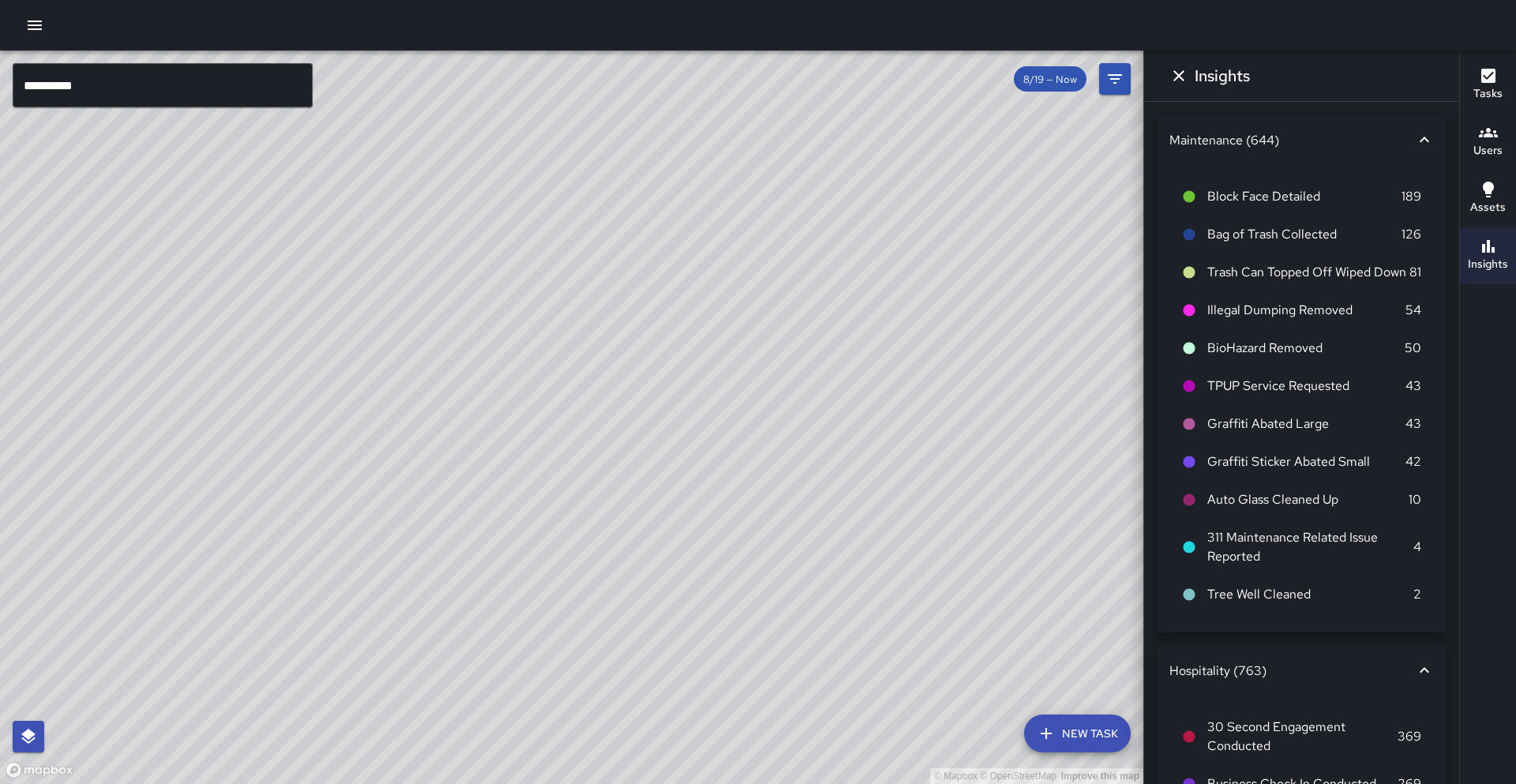
click at [608, 403] on div "© Mapbox © OpenStreetMap Improve this map" at bounding box center [571, 417] width 1143 height 733
drag, startPoint x: 568, startPoint y: 480, endPoint x: 594, endPoint y: 435, distance: 52.0
click at [594, 435] on div "© Mapbox © OpenStreetMap Improve this map" at bounding box center [571, 417] width 1143 height 733
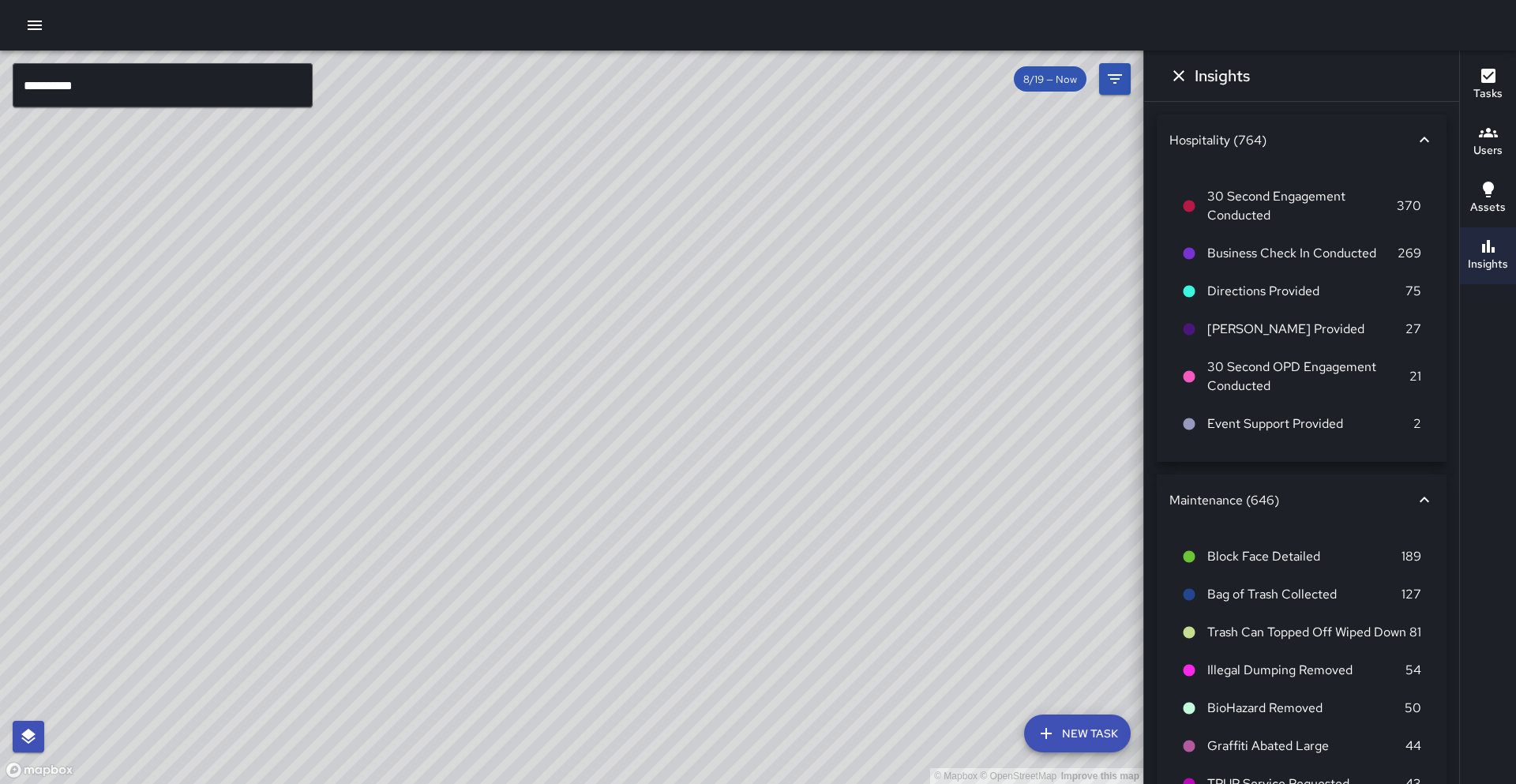
drag, startPoint x: 362, startPoint y: 684, endPoint x: 441, endPoint y: 526, distance: 176.6
click at [441, 526] on div "© Mapbox © OpenStreetMap Improve this map" at bounding box center [571, 417] width 1143 height 733
drag, startPoint x: 551, startPoint y: 625, endPoint x: 584, endPoint y: 529, distance: 101.5
click at [586, 508] on div "© Mapbox © OpenStreetMap Improve this map" at bounding box center [571, 417] width 1143 height 733
drag, startPoint x: 544, startPoint y: 671, endPoint x: 580, endPoint y: 603, distance: 76.9
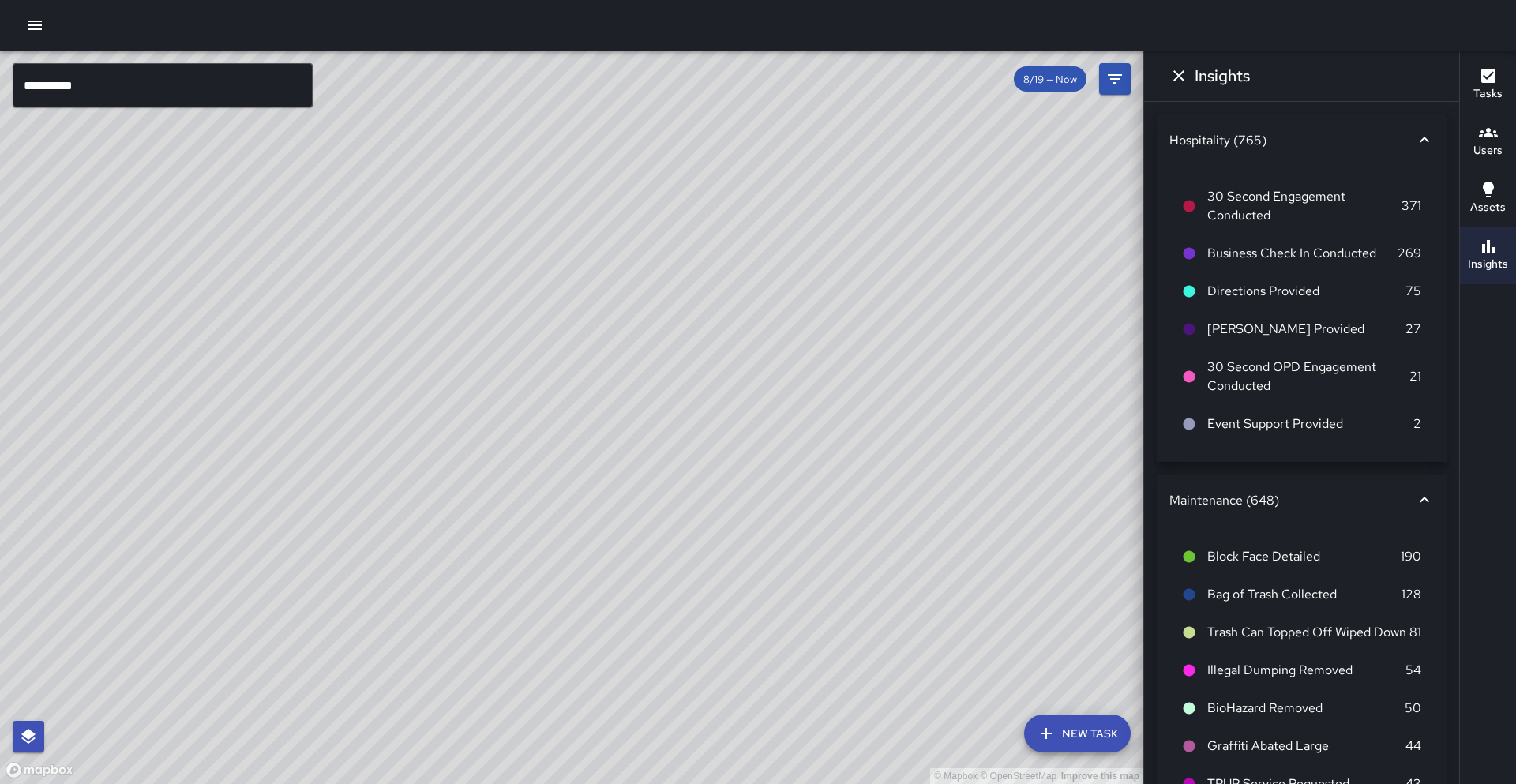
click at [571, 596] on div "© Mapbox © OpenStreetMap Improve this map" at bounding box center [571, 417] width 1143 height 733
drag, startPoint x: 467, startPoint y: 595, endPoint x: 500, endPoint y: 502, distance: 98.7
click at [500, 500] on div "© Mapbox © OpenStreetMap Improve this map" at bounding box center [571, 417] width 1143 height 733
drag, startPoint x: 385, startPoint y: 652, endPoint x: 423, endPoint y: 479, distance: 177.1
click at [423, 475] on div "© Mapbox © OpenStreetMap Improve this map" at bounding box center [571, 417] width 1143 height 733
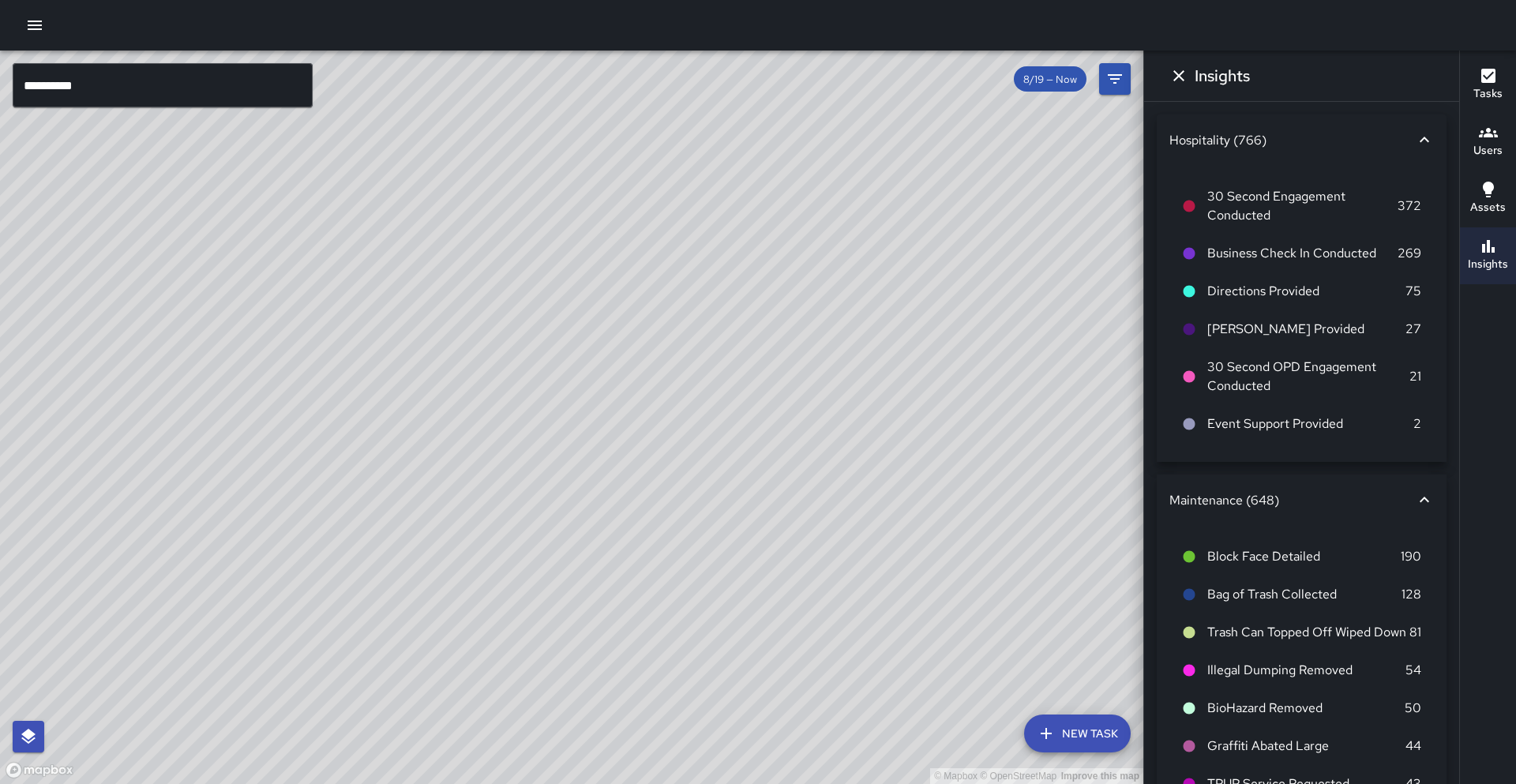
drag, startPoint x: 420, startPoint y: 634, endPoint x: 467, endPoint y: 502, distance: 140.1
click at [467, 502] on div "© Mapbox © OpenStreetMap Improve this map" at bounding box center [571, 417] width 1143 height 733
click at [39, 24] on icon "button" at bounding box center [35, 25] width 19 height 19
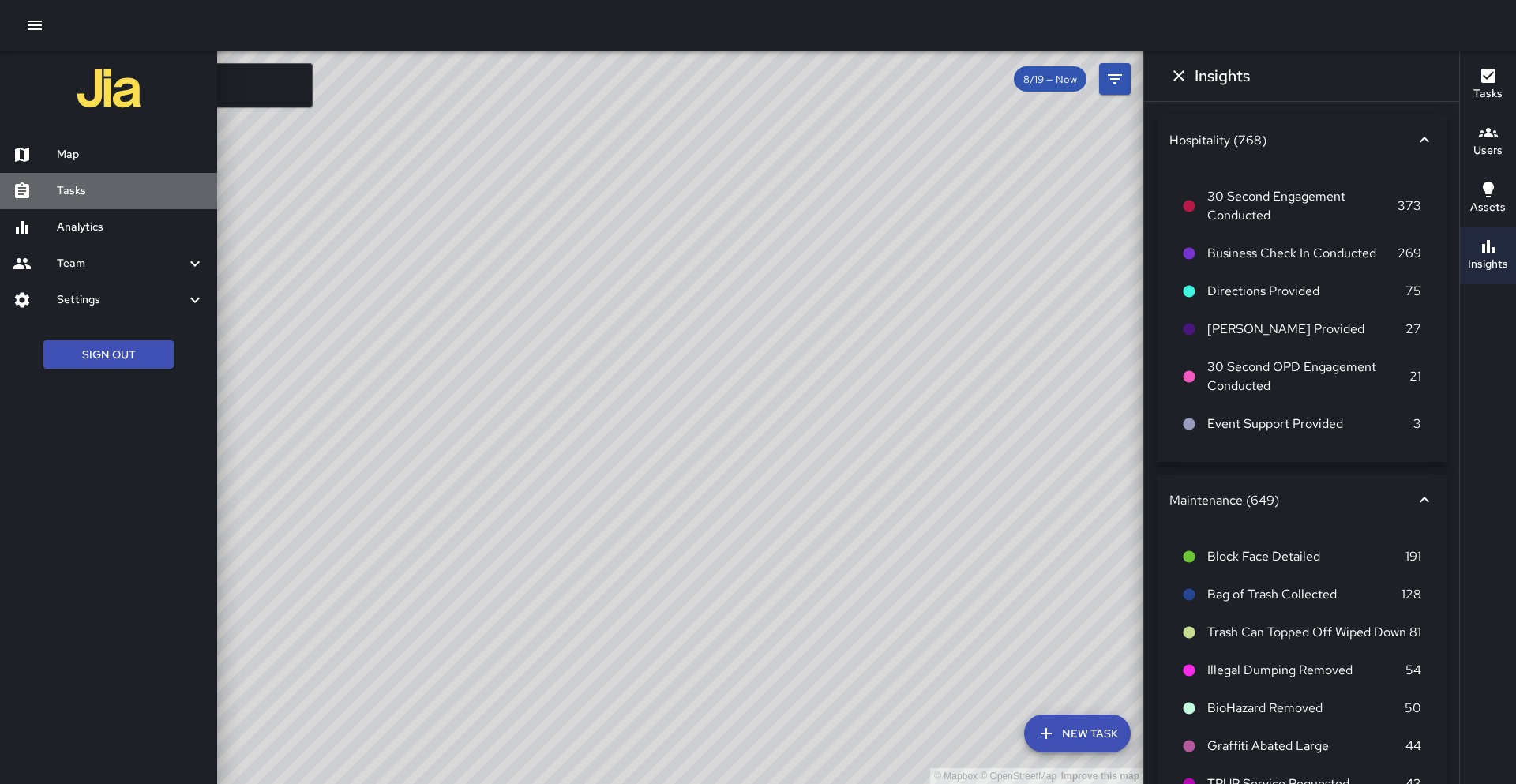
click at [91, 199] on h6 "Tasks" at bounding box center [131, 191] width 148 height 17
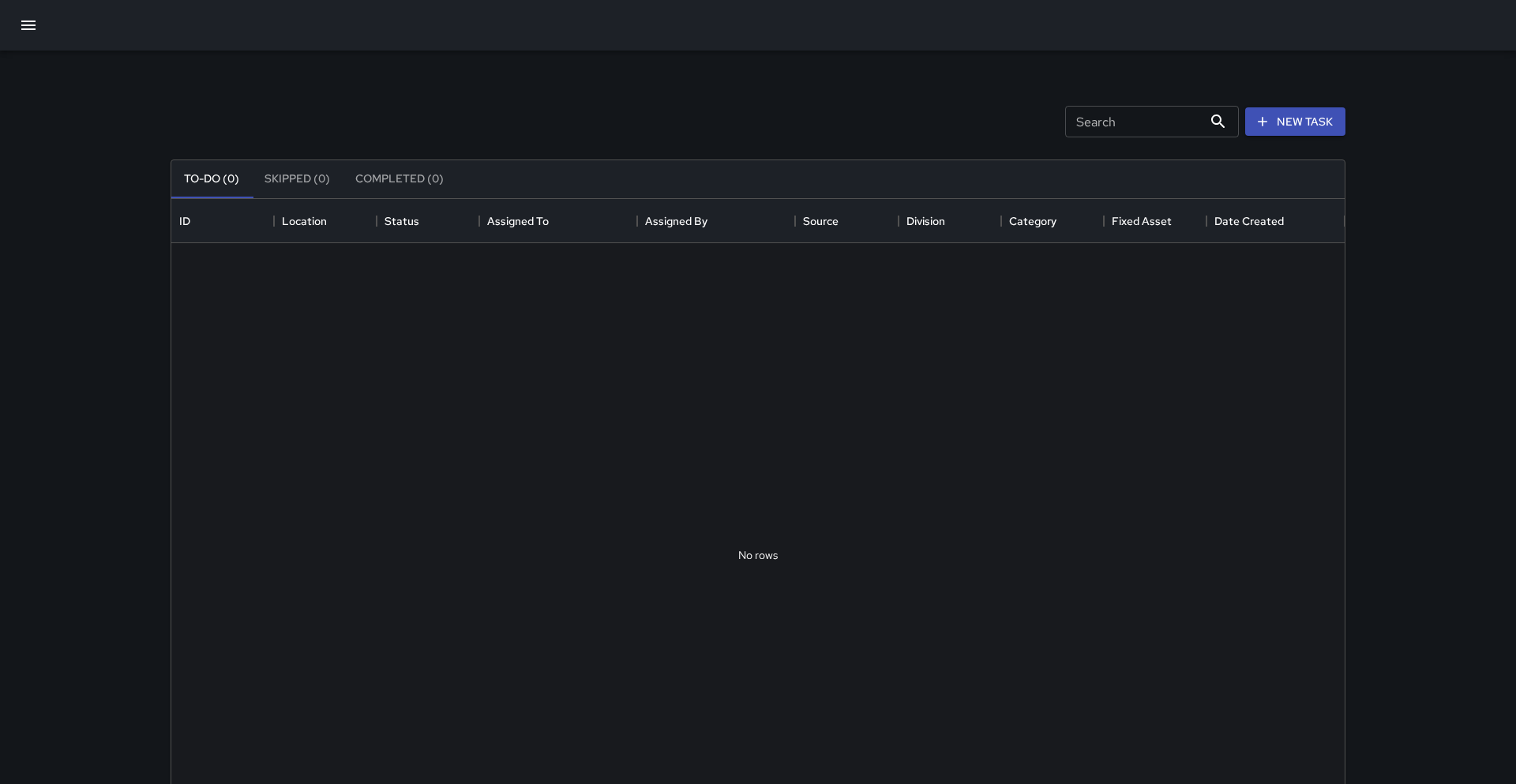
scroll to position [669, 1174]
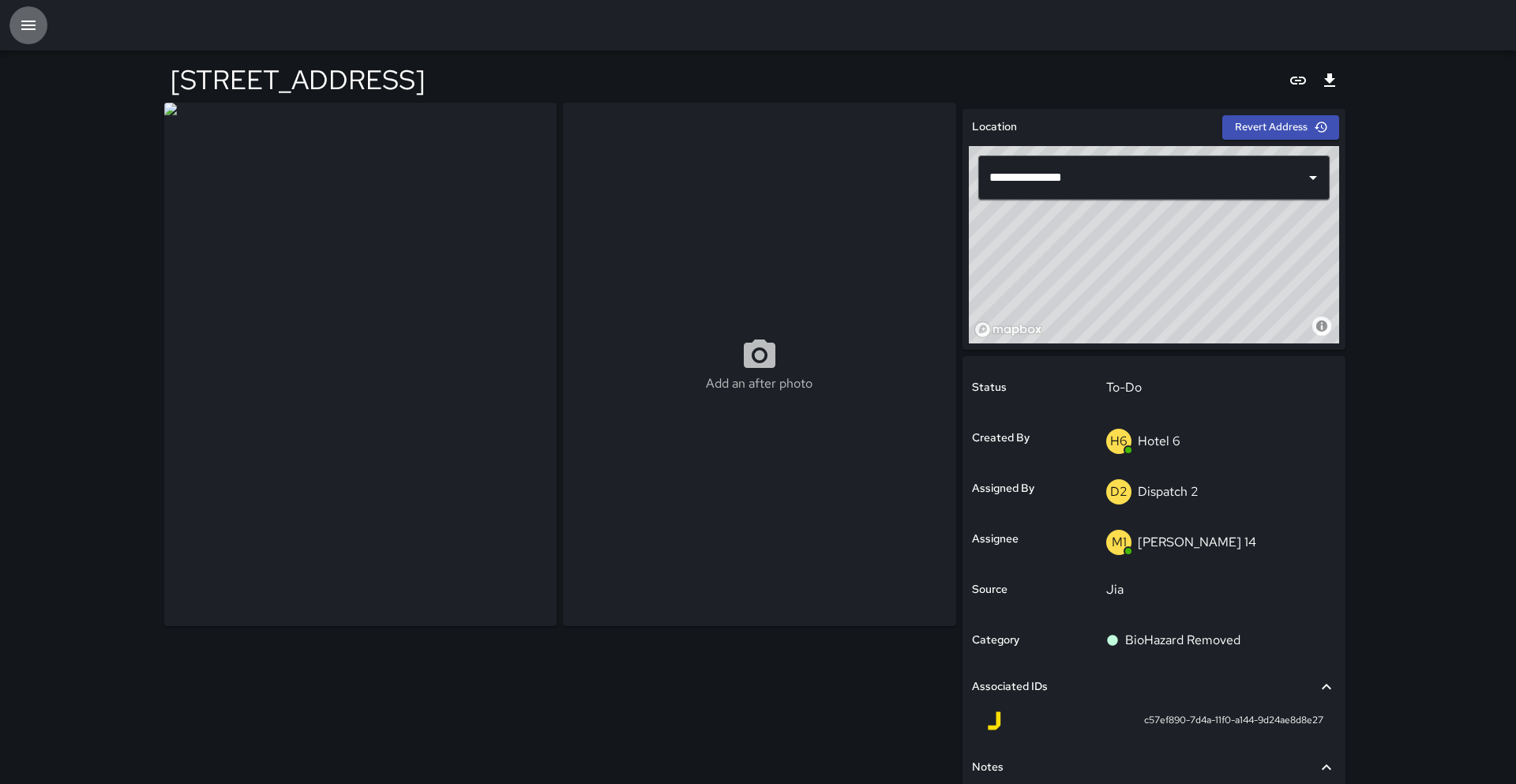
click at [22, 26] on icon "button" at bounding box center [29, 25] width 19 height 19
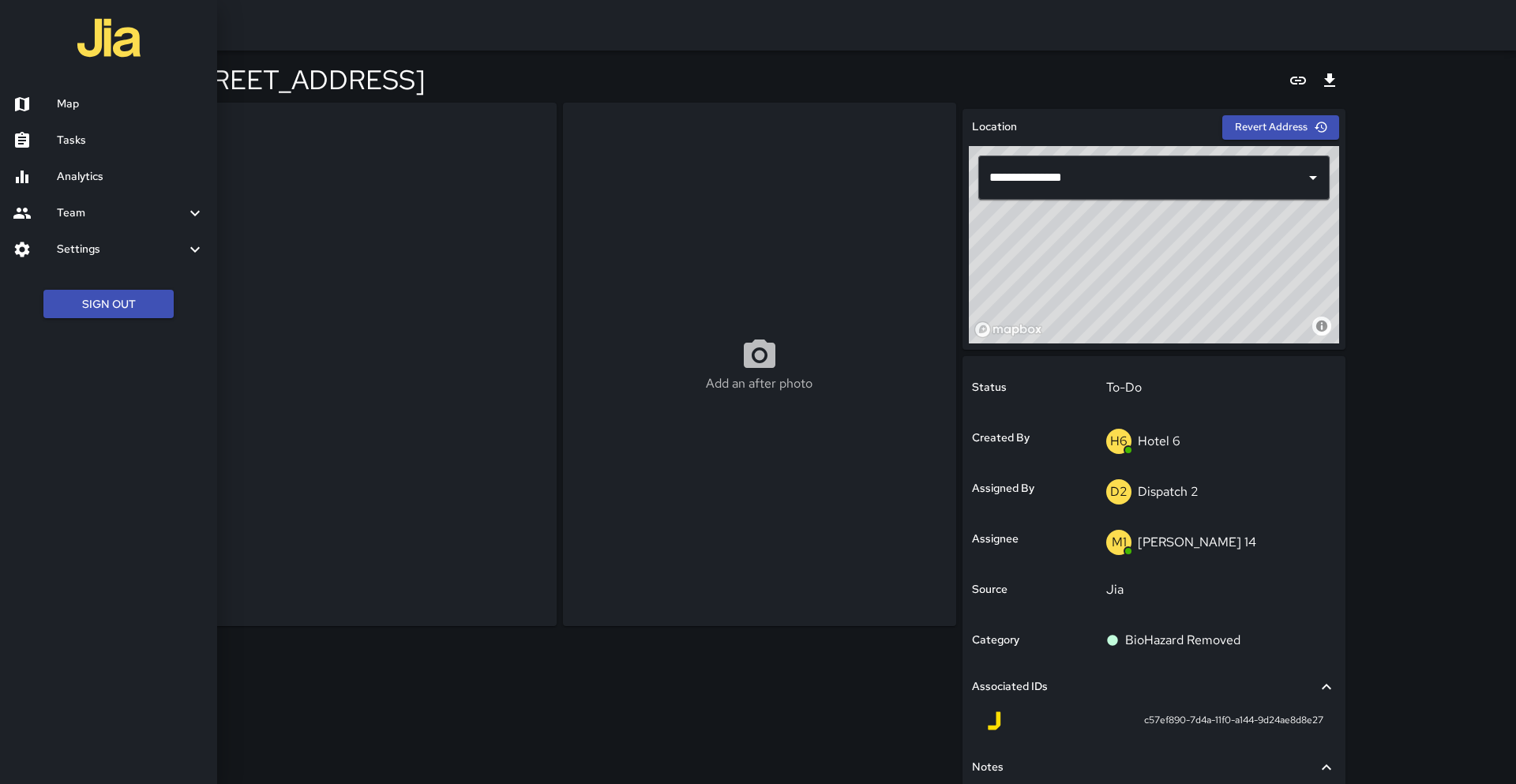
click at [484, 60] on div at bounding box center [758, 392] width 1516 height 784
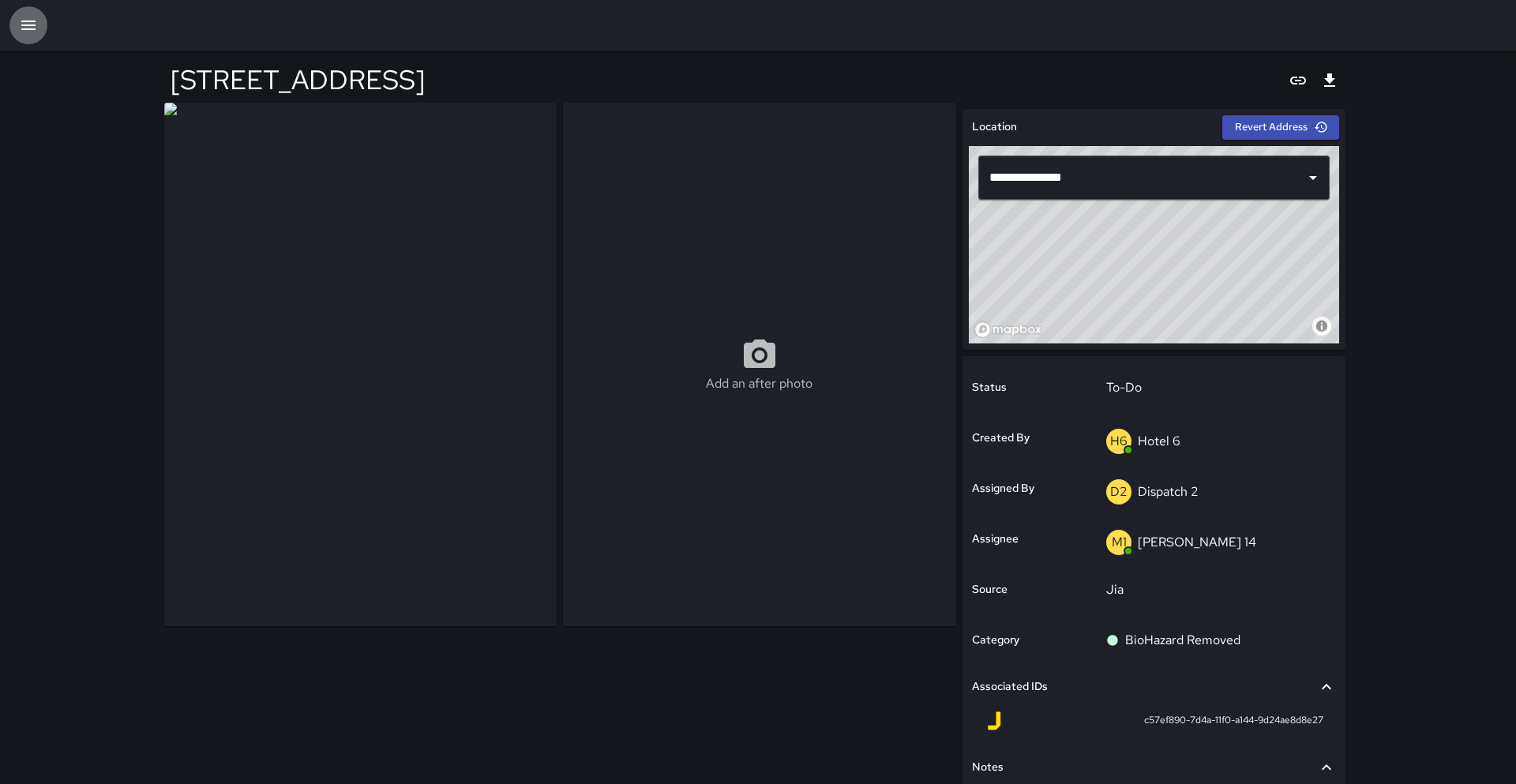
click at [32, 33] on icon "button" at bounding box center [29, 25] width 19 height 19
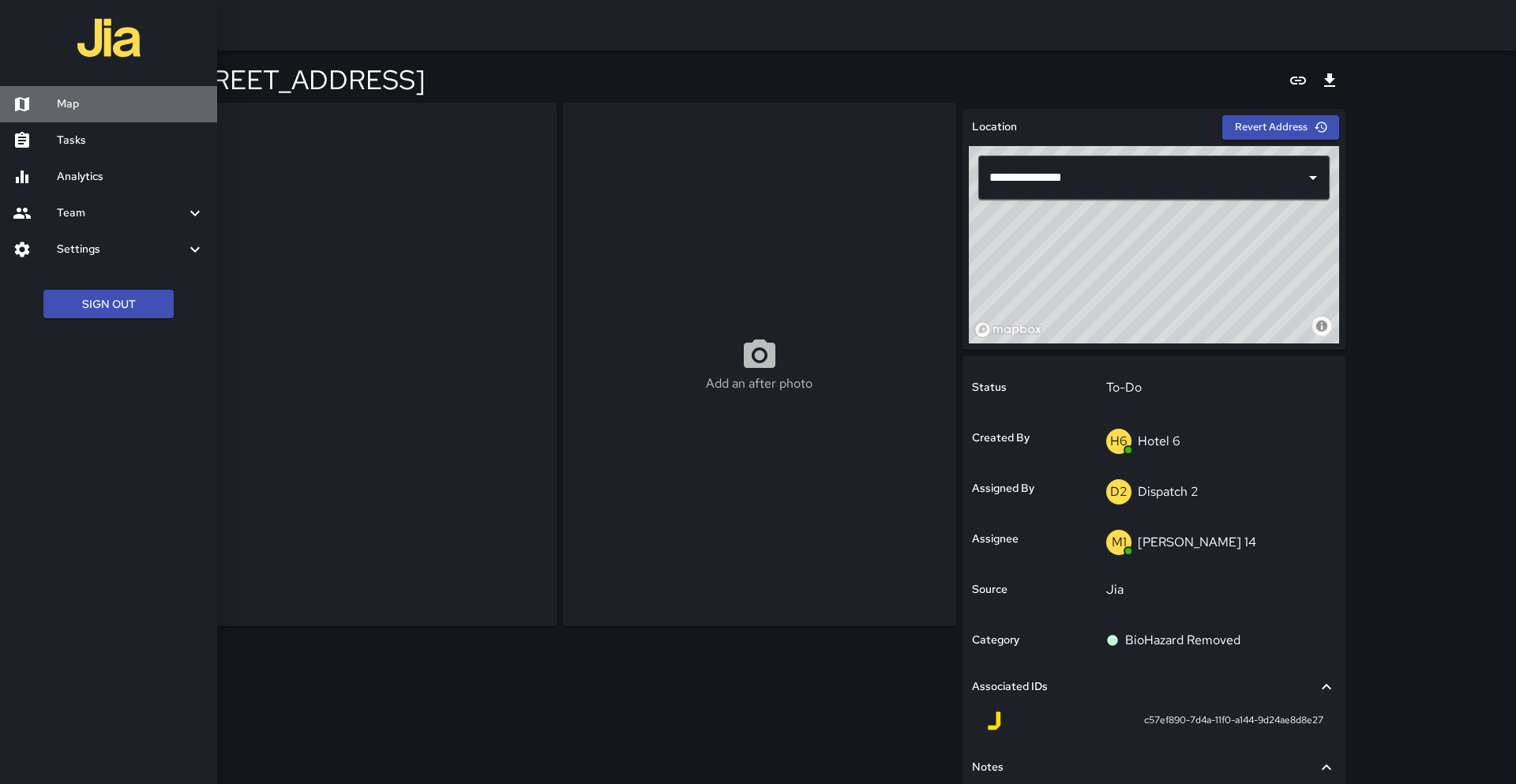
click at [87, 108] on h6 "Map" at bounding box center [131, 104] width 148 height 17
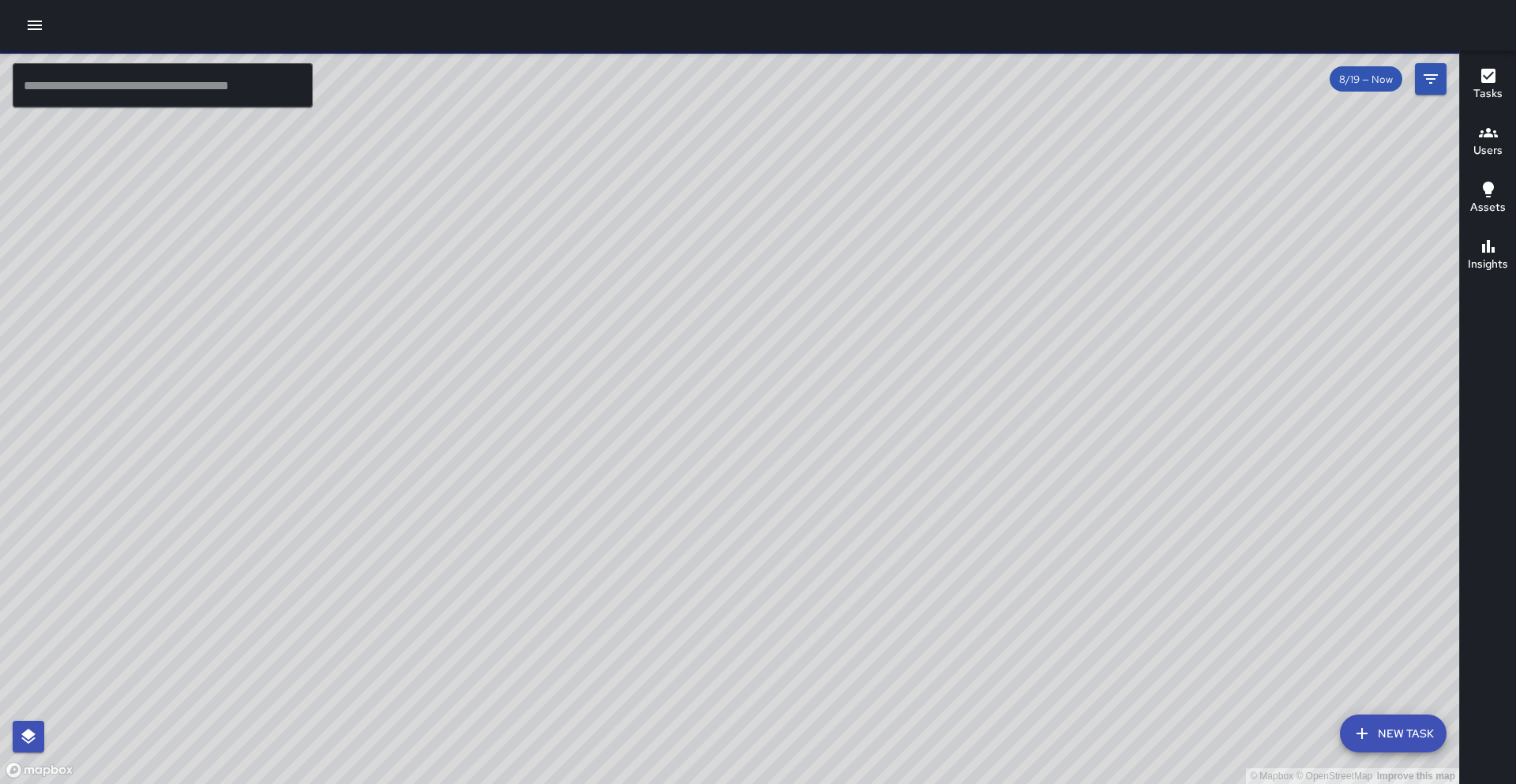
click at [118, 110] on div "© Mapbox © OpenStreetMap Improve this map" at bounding box center [730, 417] width 1459 height 733
click at [124, 102] on input "text" at bounding box center [162, 86] width 300 height 44
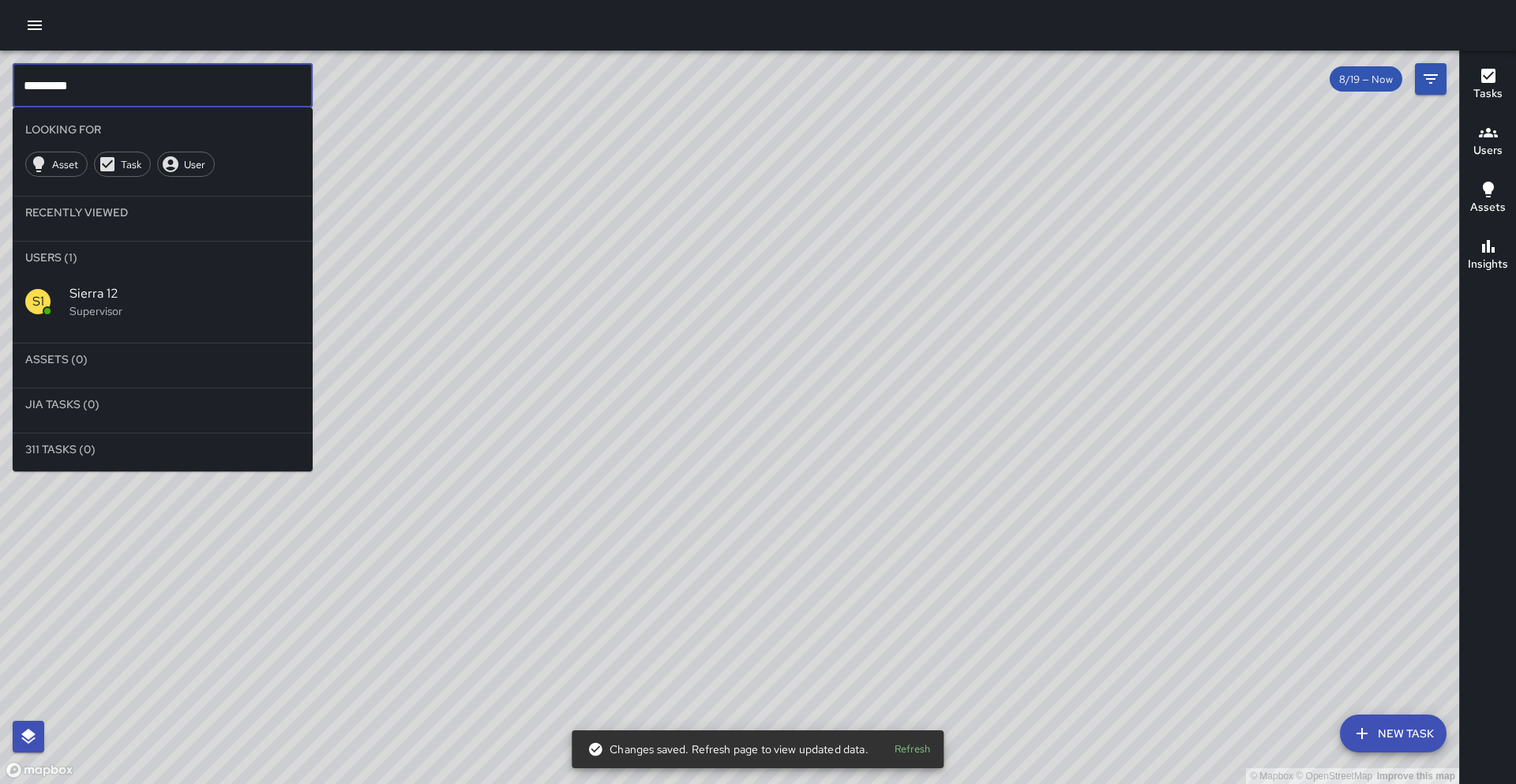
type input "*********"
click at [58, 297] on div "S1" at bounding box center [47, 302] width 44 height 25
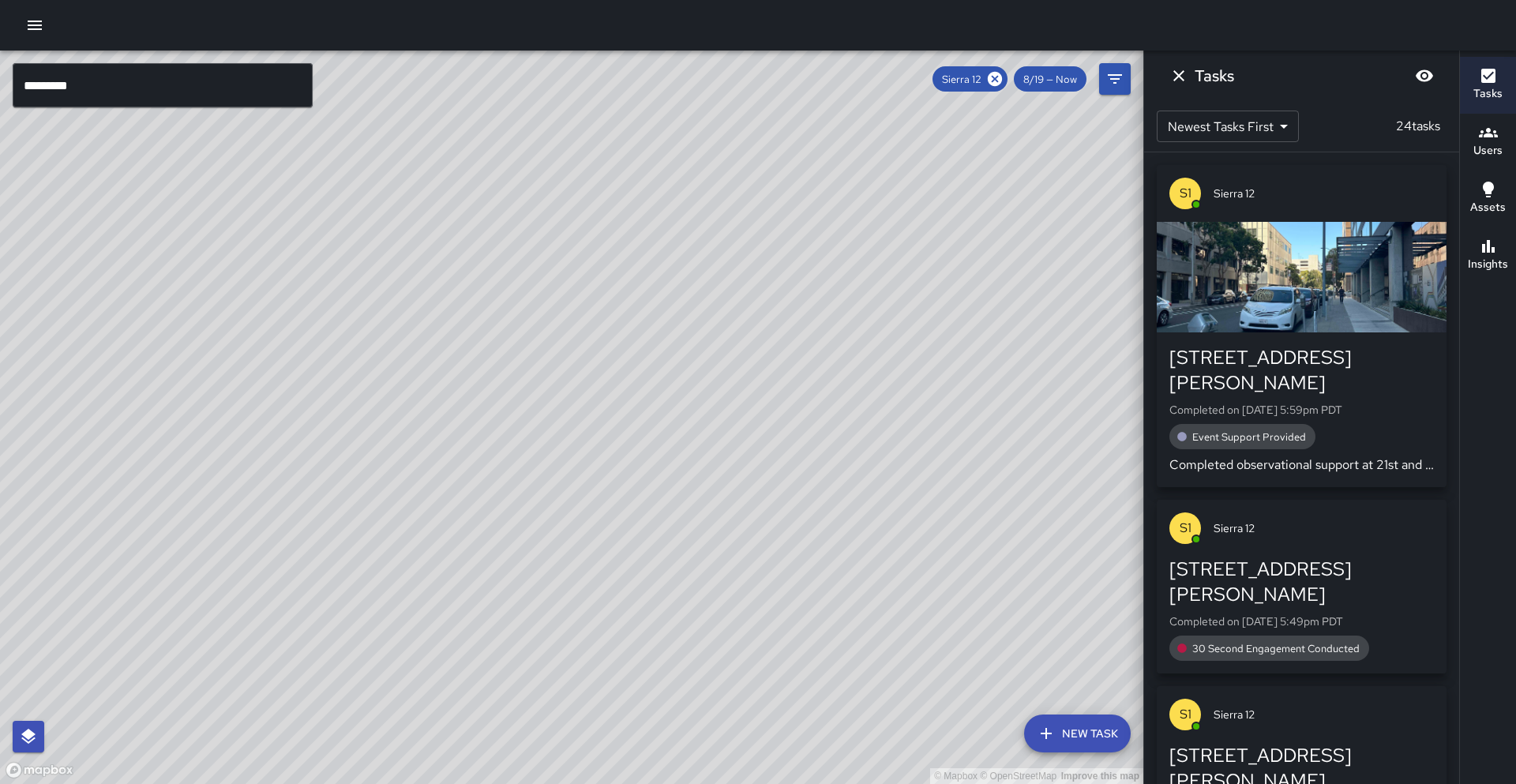
click at [1497, 245] on div "Insights" at bounding box center [1488, 255] width 40 height 37
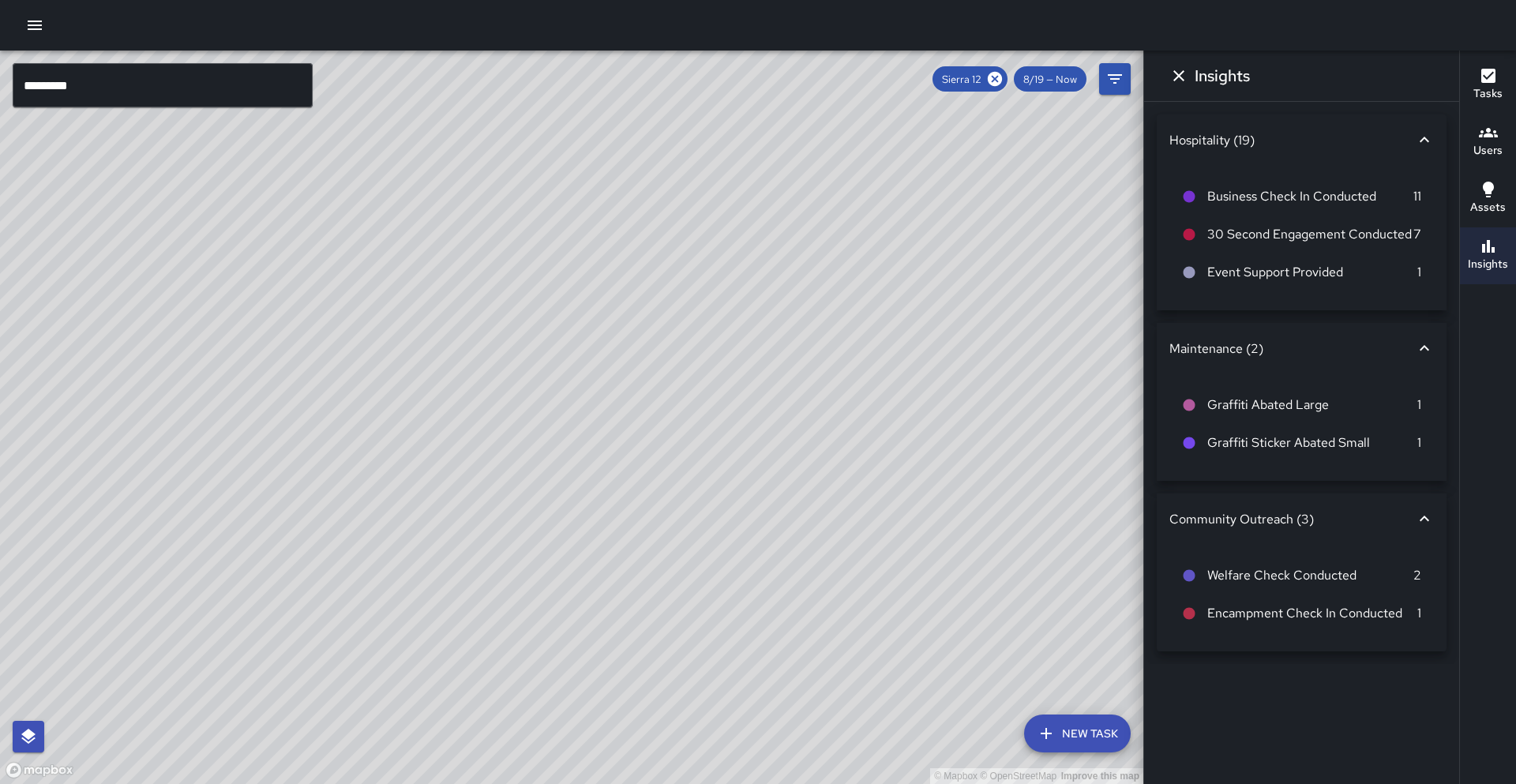
click at [994, 81] on icon at bounding box center [995, 79] width 17 height 17
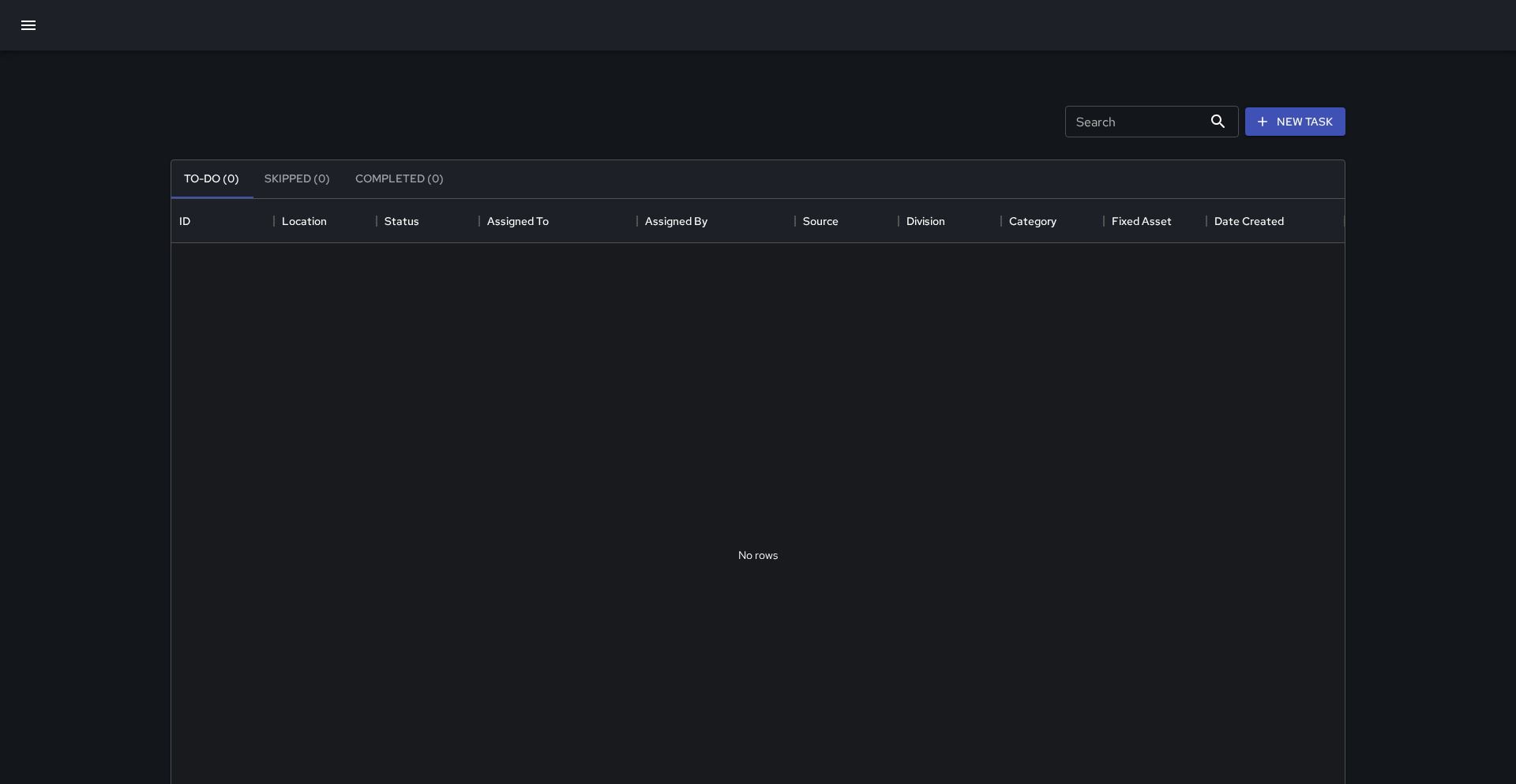
scroll to position [669, 1174]
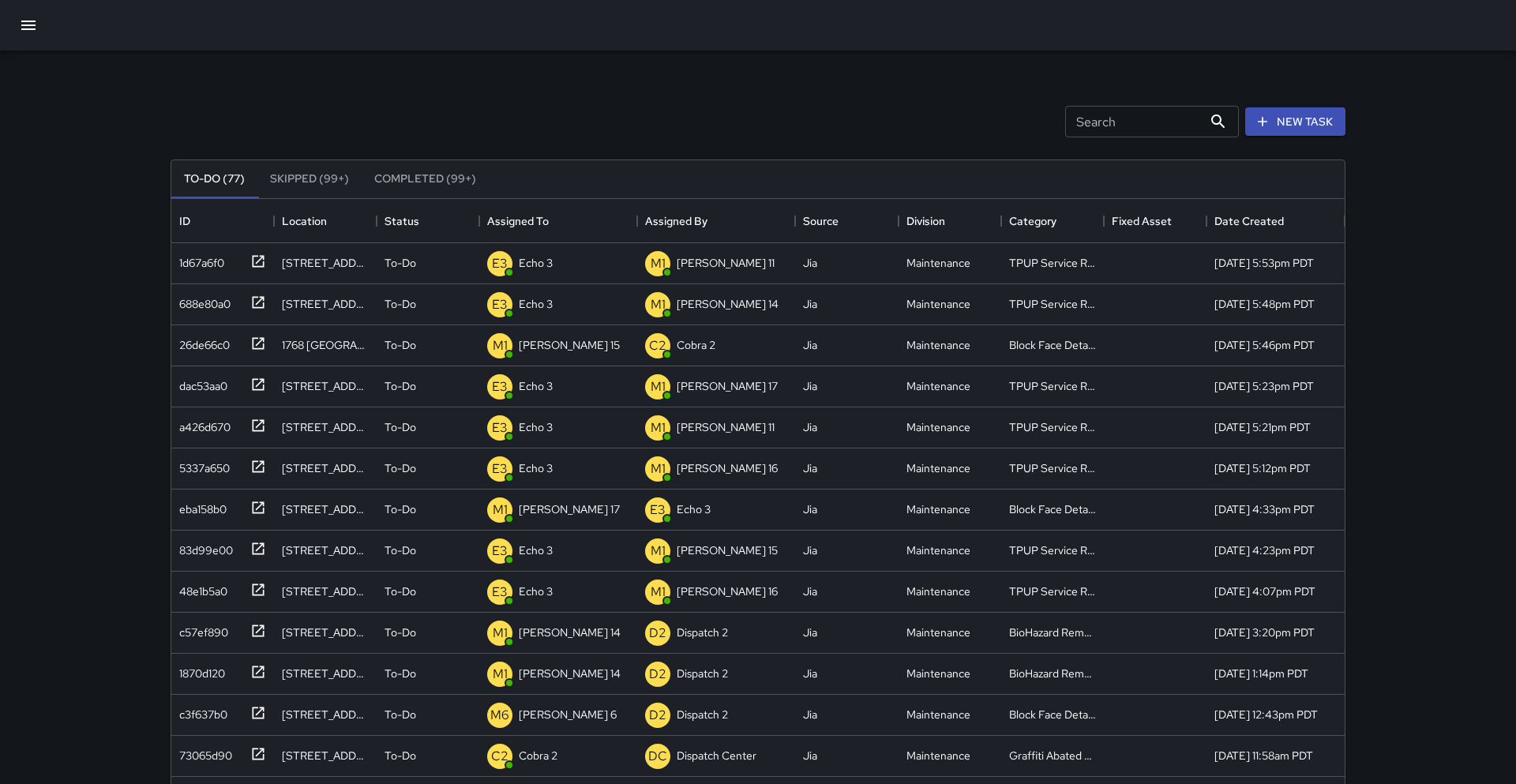
click at [1424, 313] on div "Search Search New Task To-Do (77) Skipped (99+) Completed (99+) ID Location Sta…" at bounding box center [758, 466] width 1516 height 932
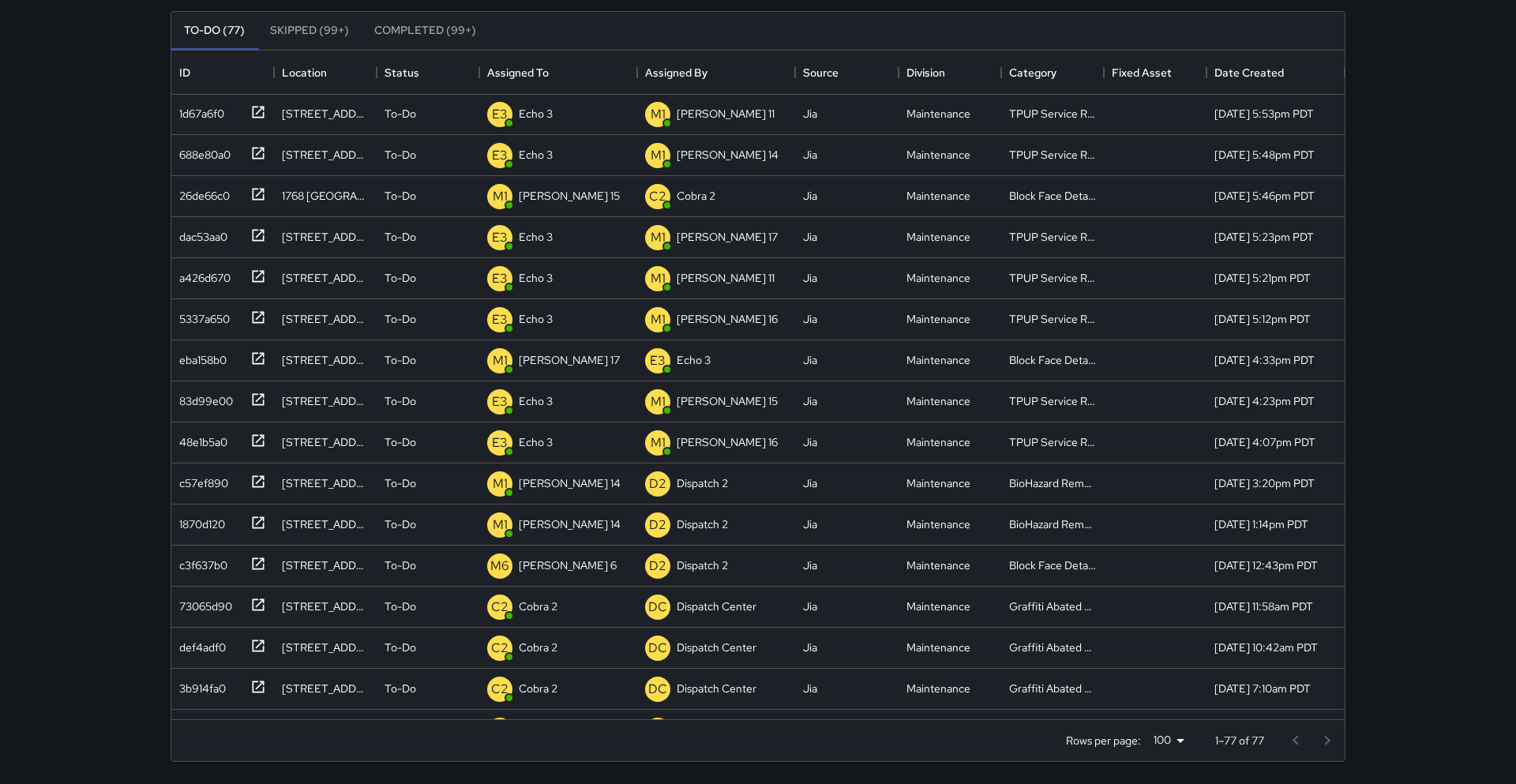
scroll to position [0, 0]
click at [1401, 208] on div "Search Search New Task To-Do (77) Skipped (99+) Completed (99+) ID Location Sta…" at bounding box center [758, 318] width 1516 height 932
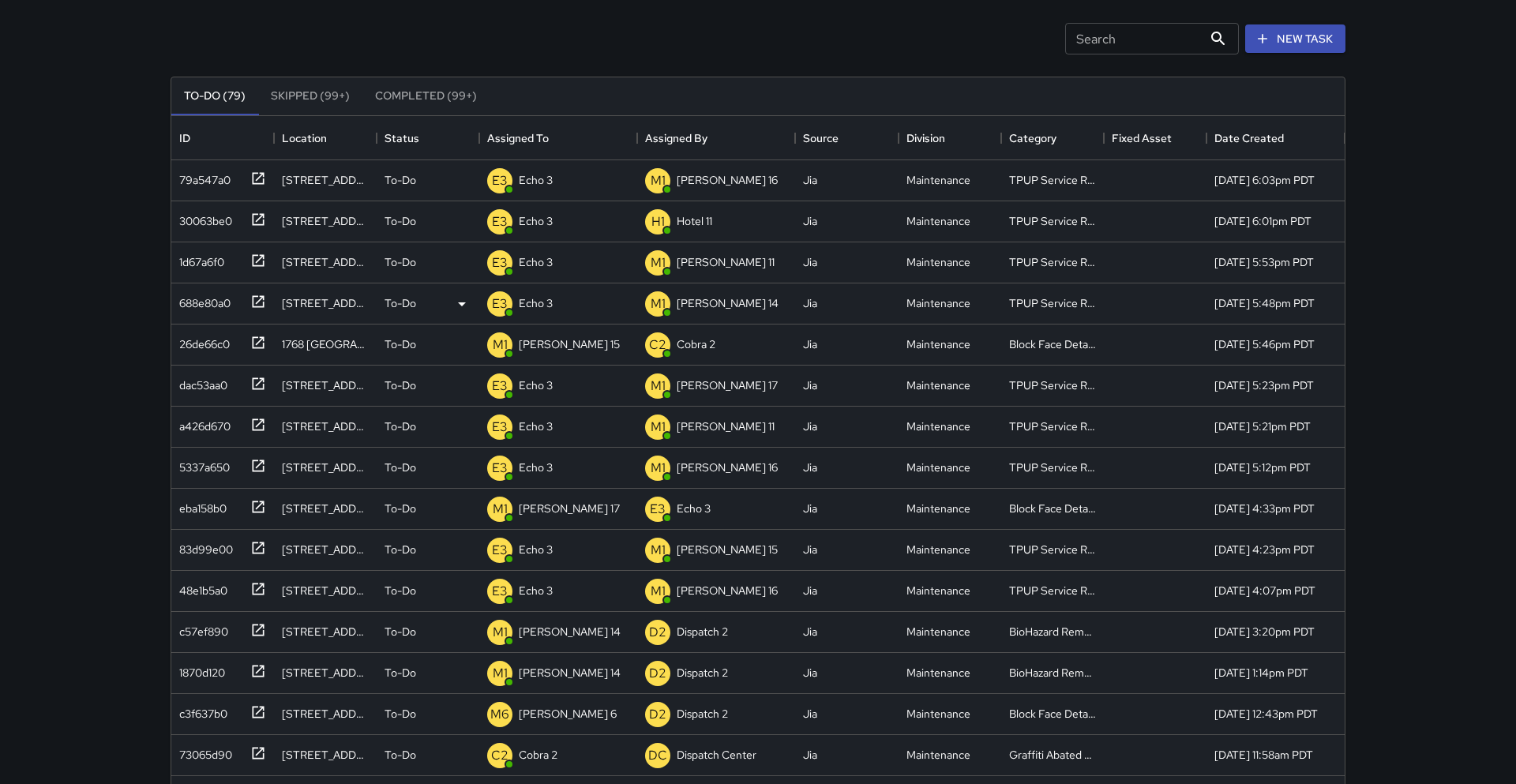
scroll to position [88, 0]
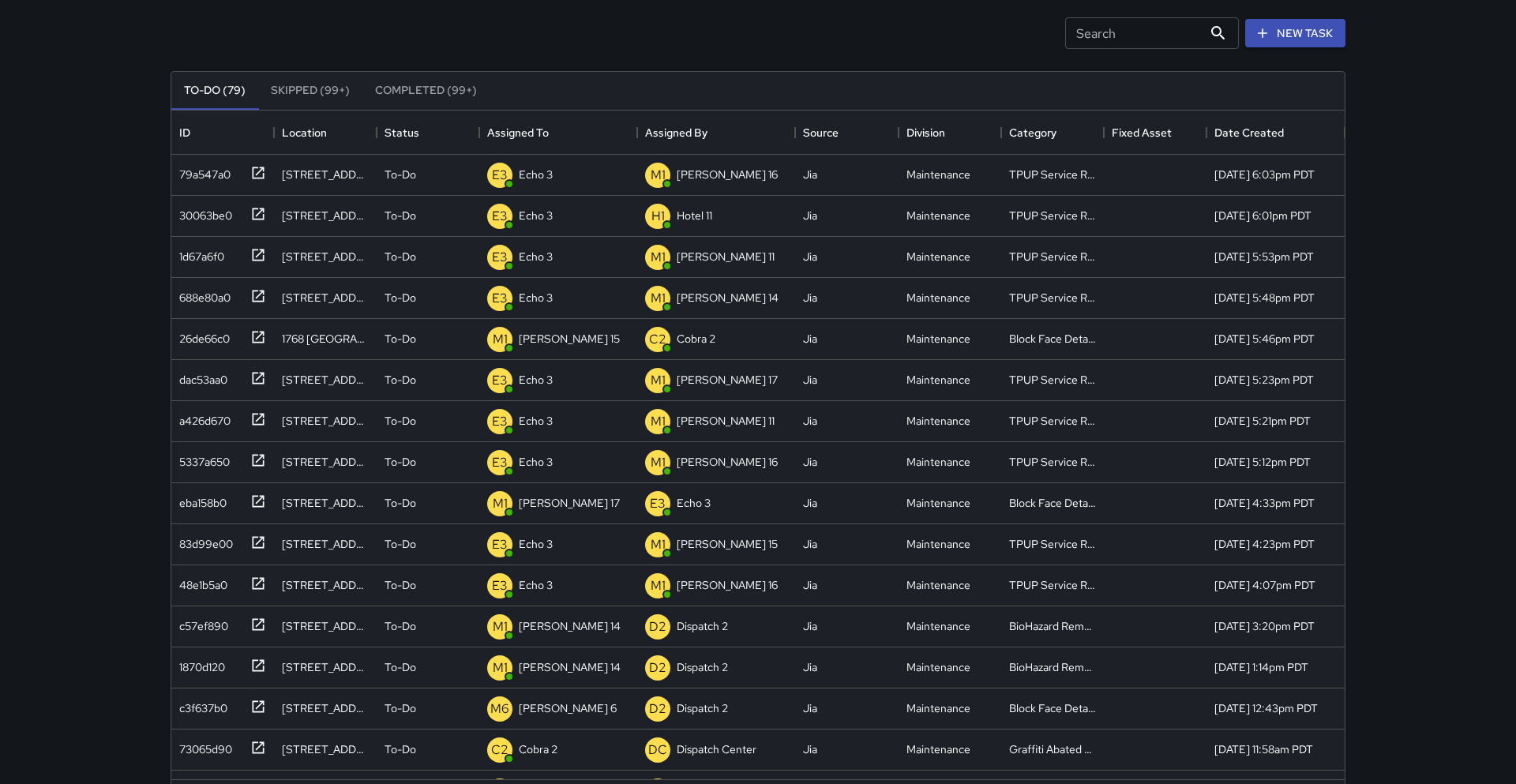
click at [38, 330] on div "Search Search New Task To-Do (79) Skipped (99+) Completed (99+) ID Location Sta…" at bounding box center [758, 378] width 1516 height 932
